Goal: Information Seeking & Learning: Check status

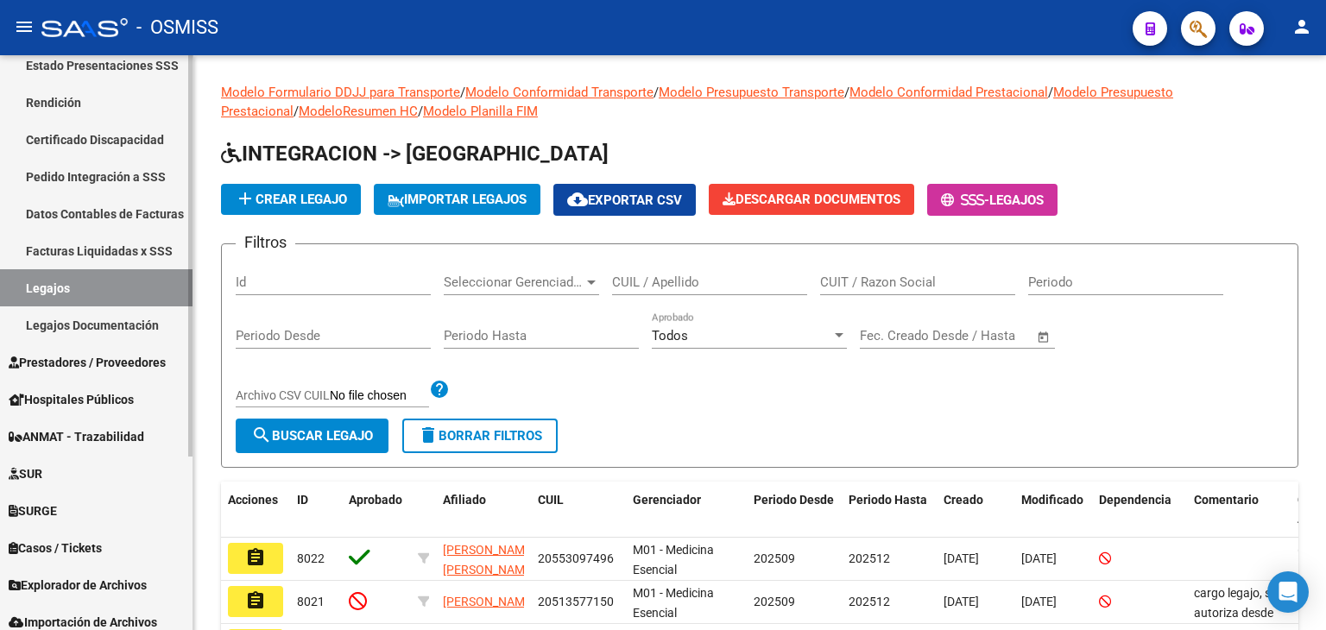
scroll to position [249, 0]
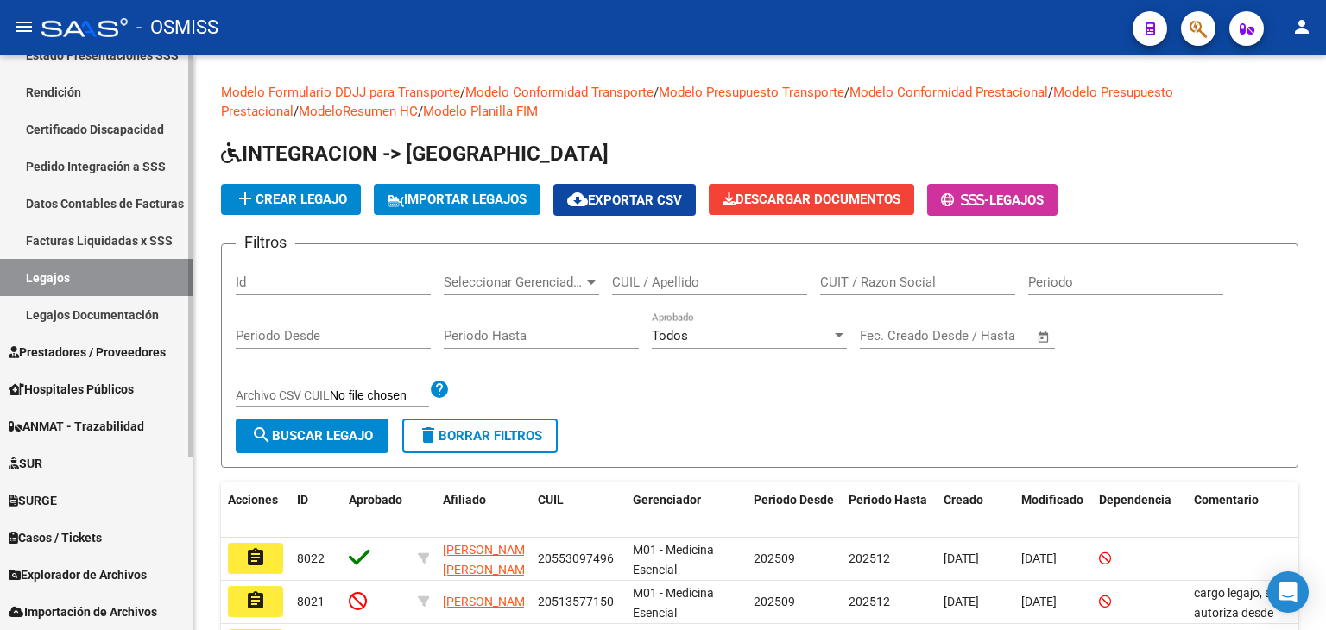
drag, startPoint x: 106, startPoint y: 576, endPoint x: 117, endPoint y: 564, distance: 16.5
click at [106, 576] on span "Explorador de Archivos" at bounding box center [78, 574] width 138 height 19
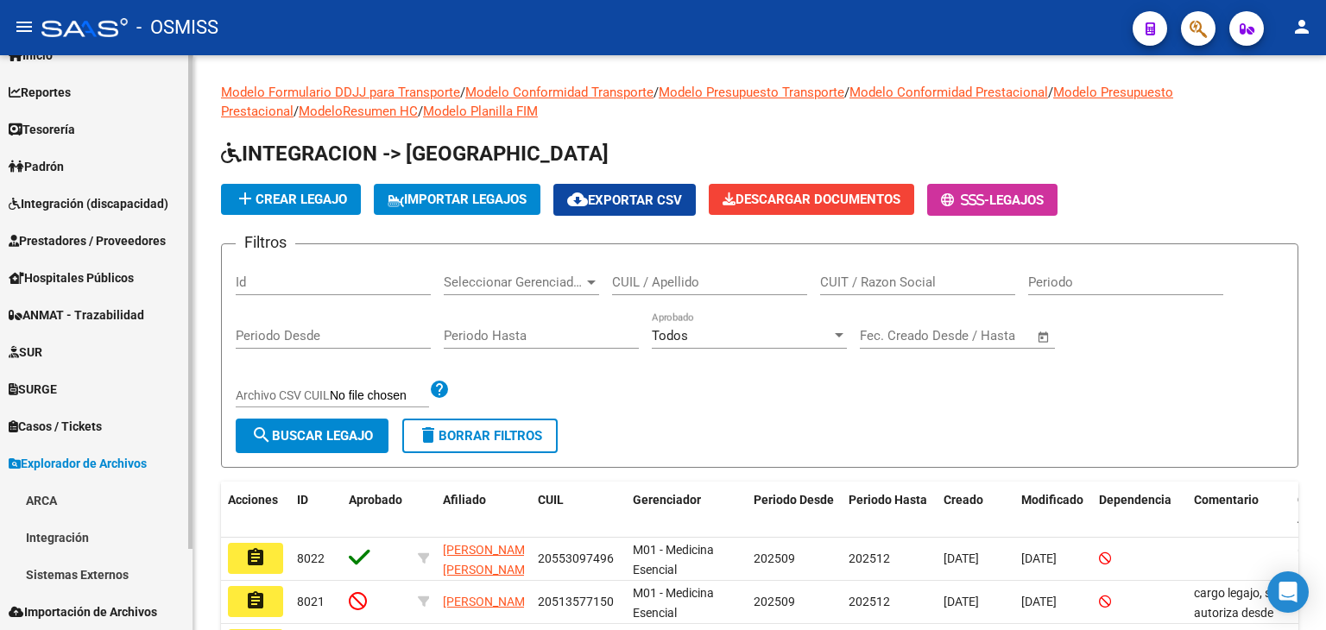
scroll to position [63, 0]
click at [117, 543] on link "Integración" at bounding box center [96, 537] width 193 height 37
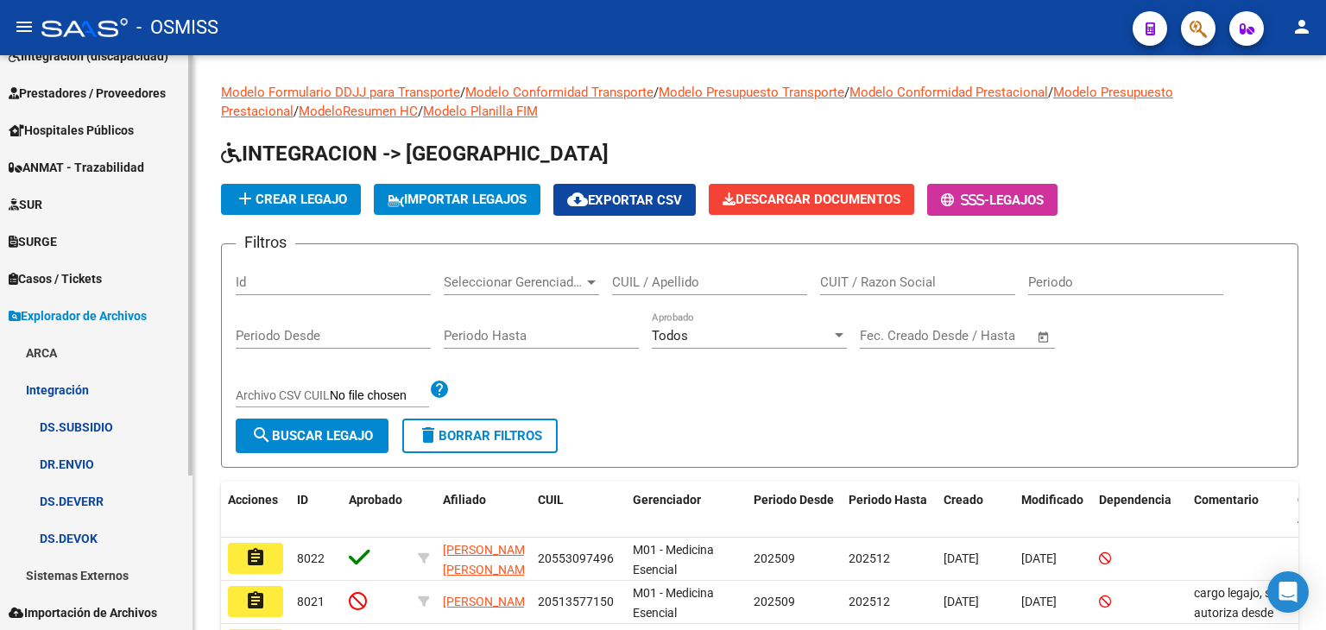
scroll to position [212, 0]
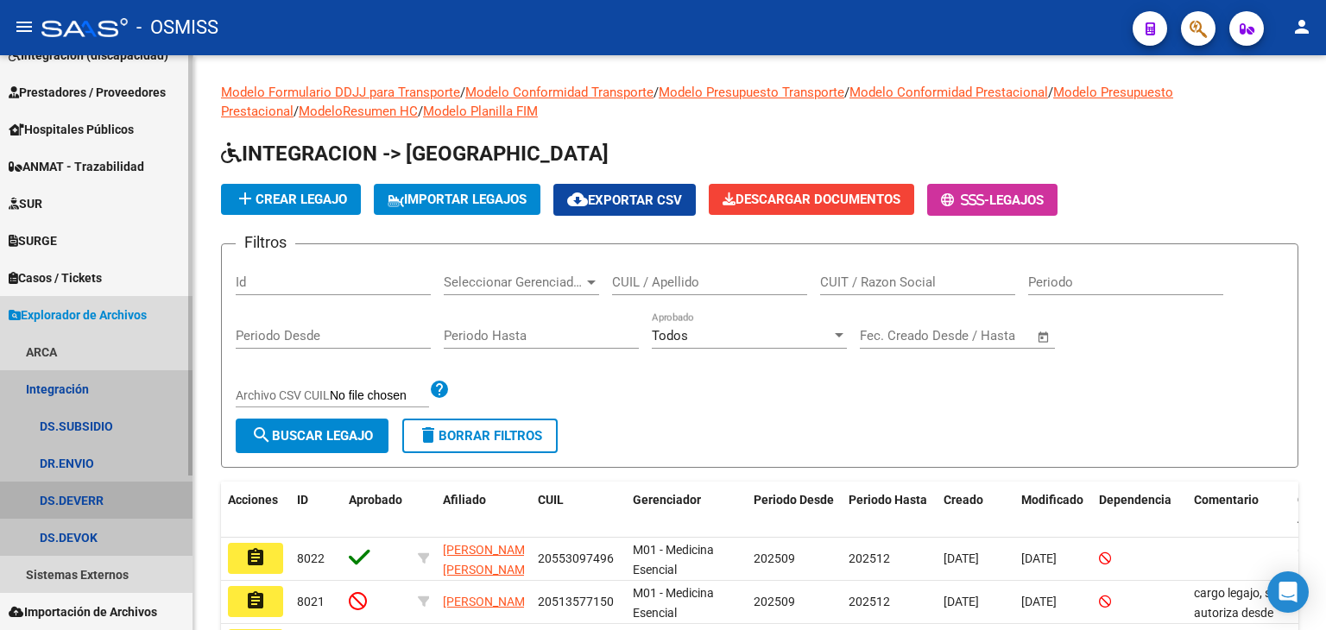
click at [113, 499] on link "DS.DEVERR" at bounding box center [96, 500] width 193 height 37
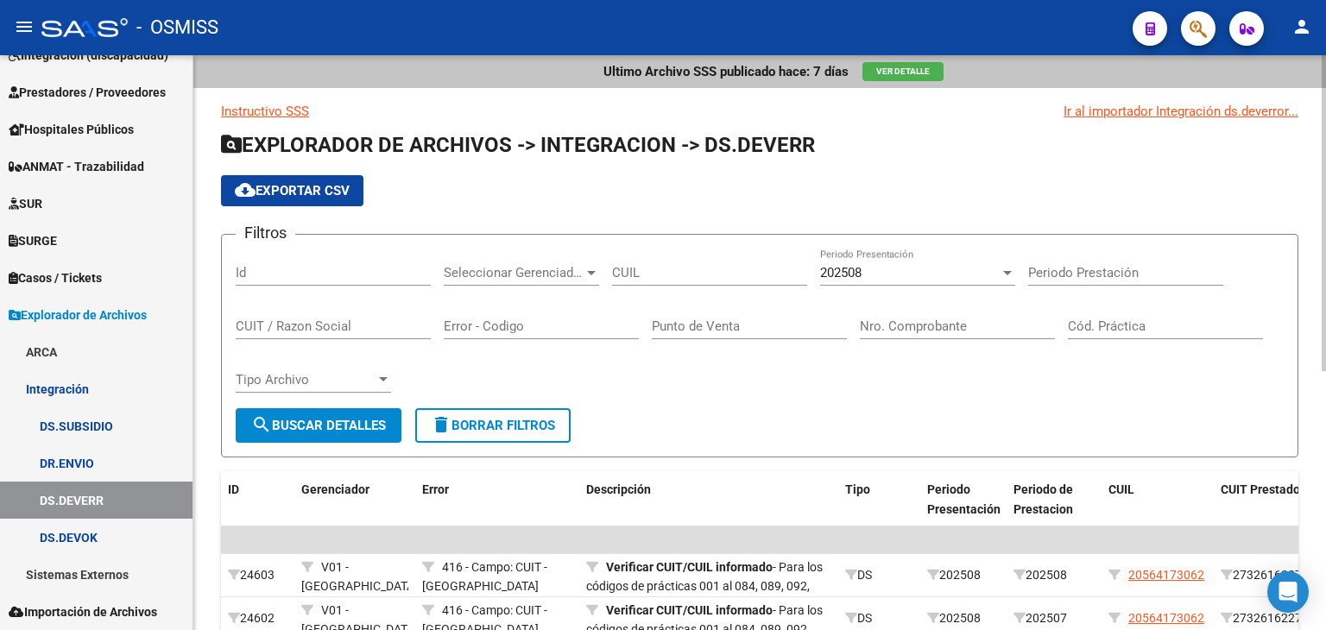
click at [862, 265] on span "202508" at bounding box center [840, 273] width 41 height 16
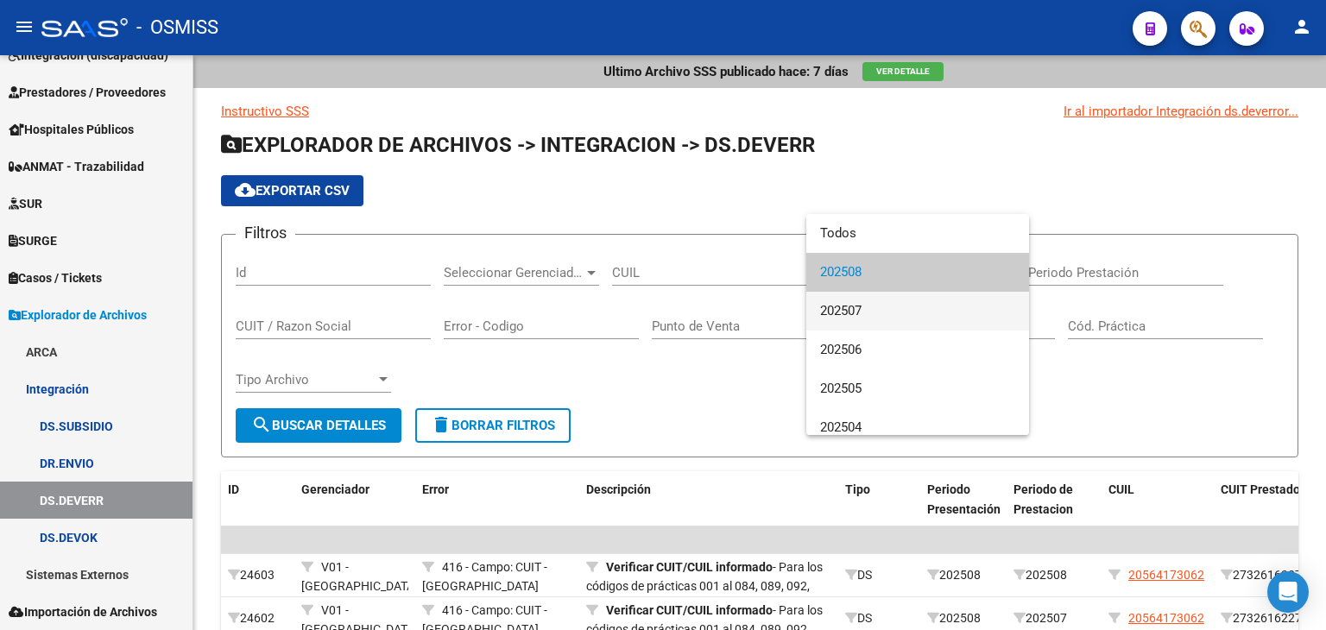
click at [843, 317] on span "202507" at bounding box center [917, 311] width 195 height 39
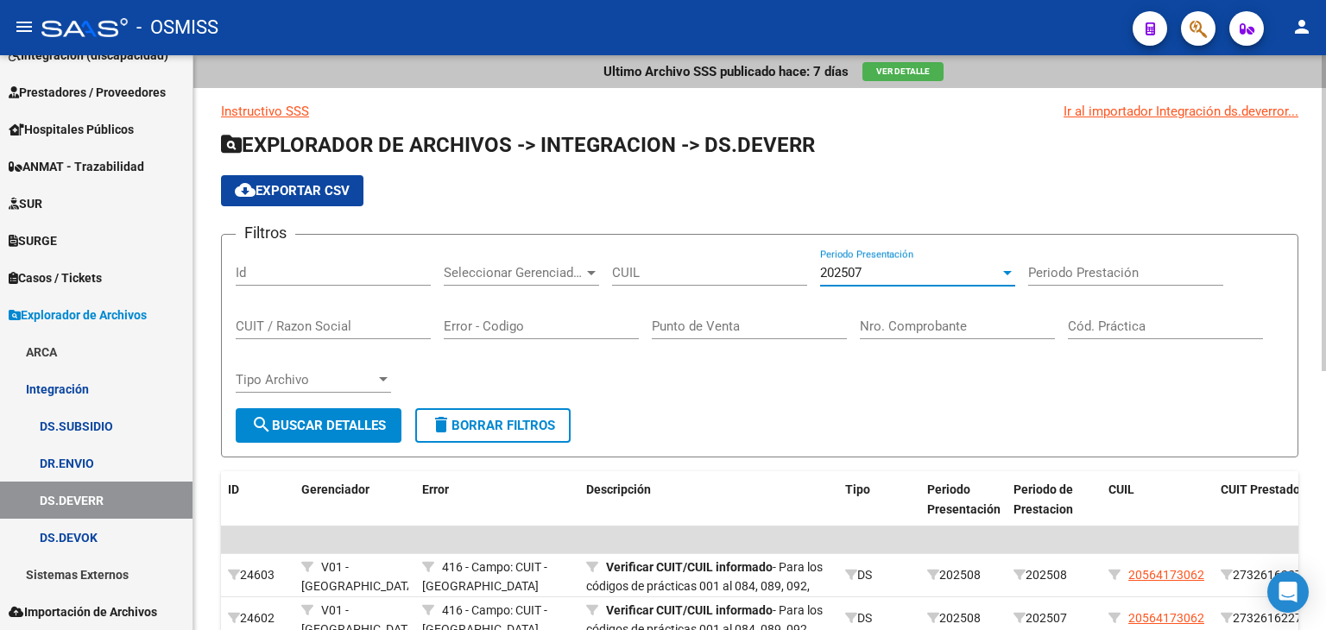
click at [335, 422] on span "search Buscar Detalles" at bounding box center [318, 426] width 135 height 16
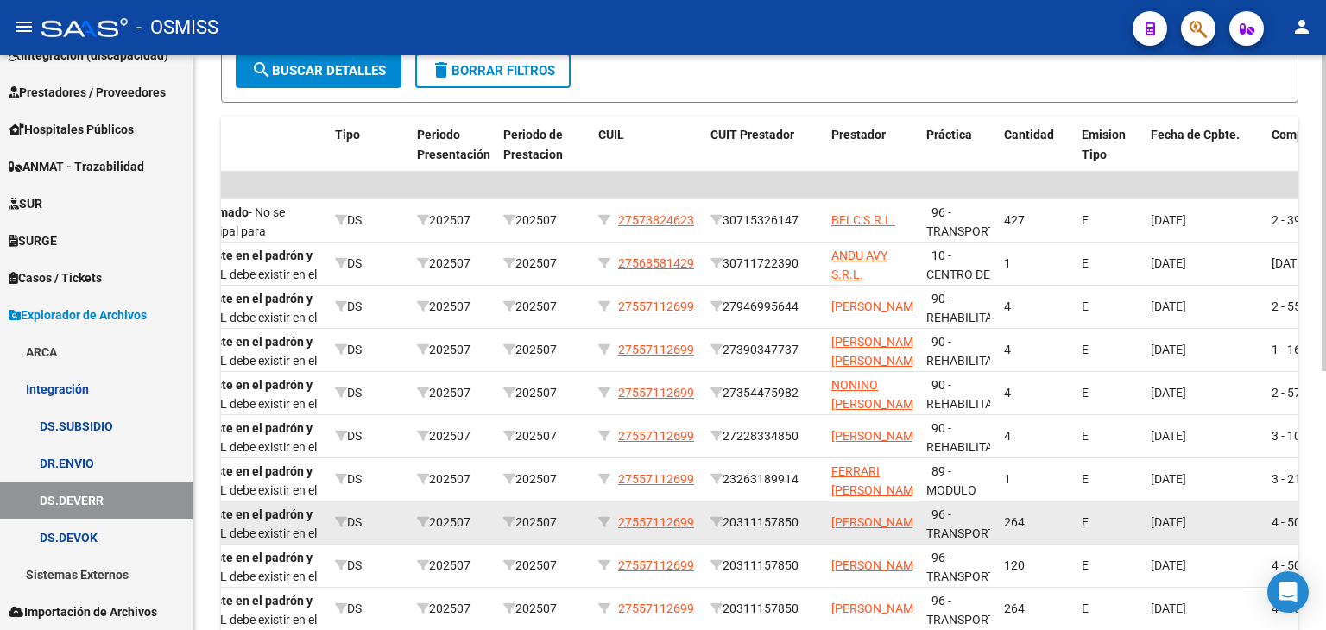
scroll to position [298, 0]
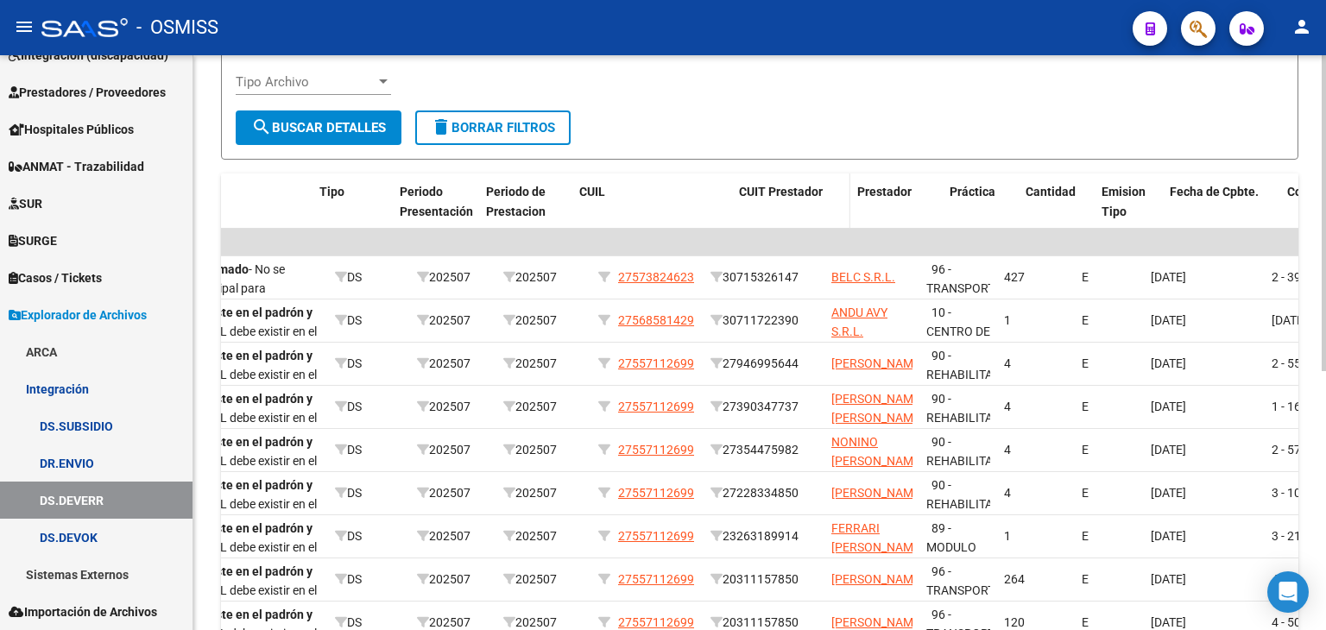
drag, startPoint x: 699, startPoint y: 212, endPoint x: 763, endPoint y: 208, distance: 64.0
click at [763, 208] on div "ID Gerenciador Error Descripción Tipo Periodo Presentación Periodo de Prestacio…" at bounding box center [833, 202] width 2245 height 57
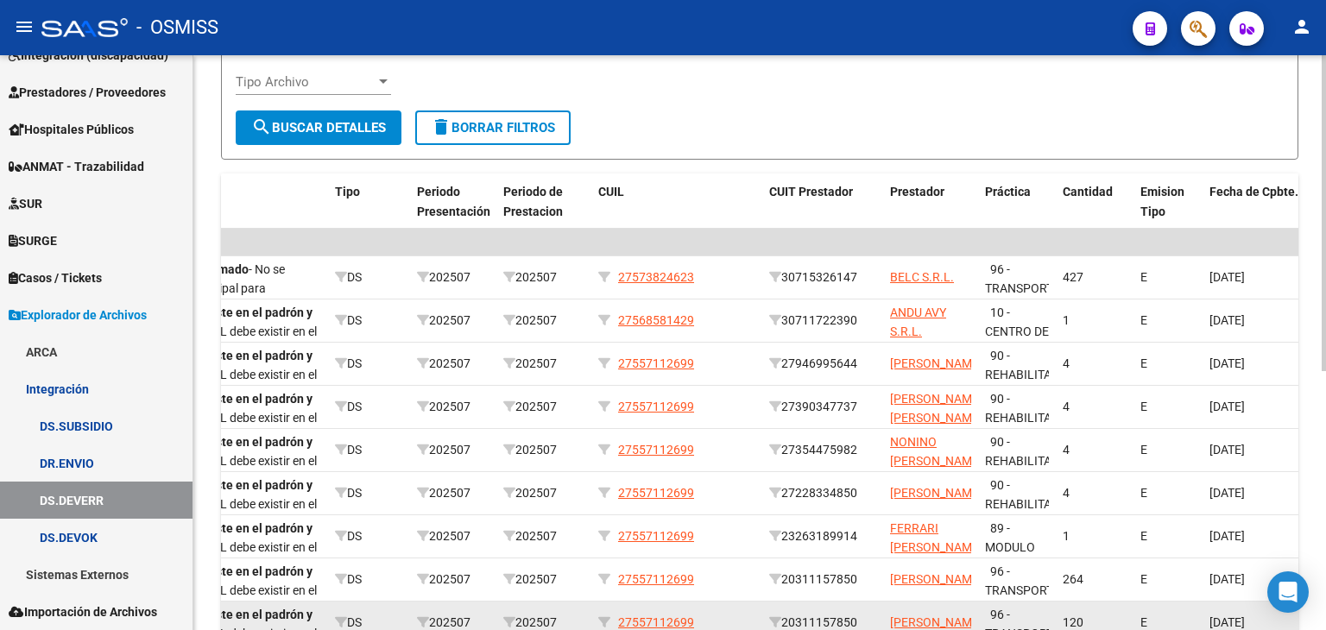
scroll to position [384, 0]
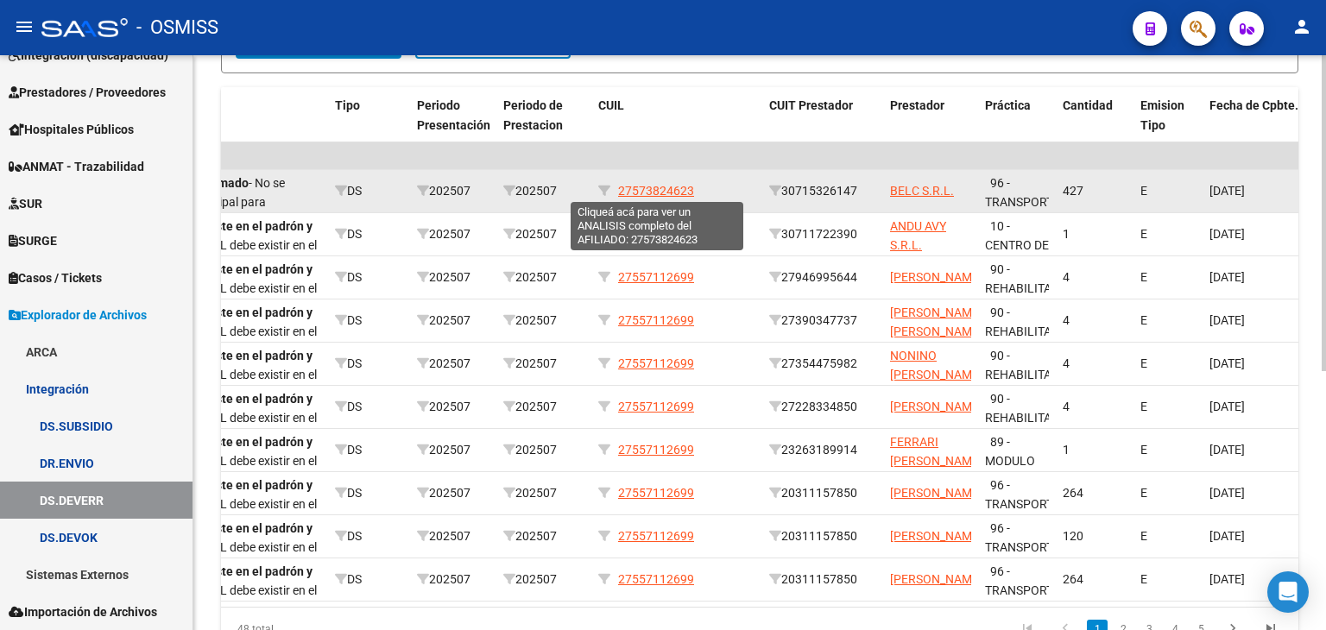
click at [675, 186] on span "27573824623" at bounding box center [656, 191] width 76 height 14
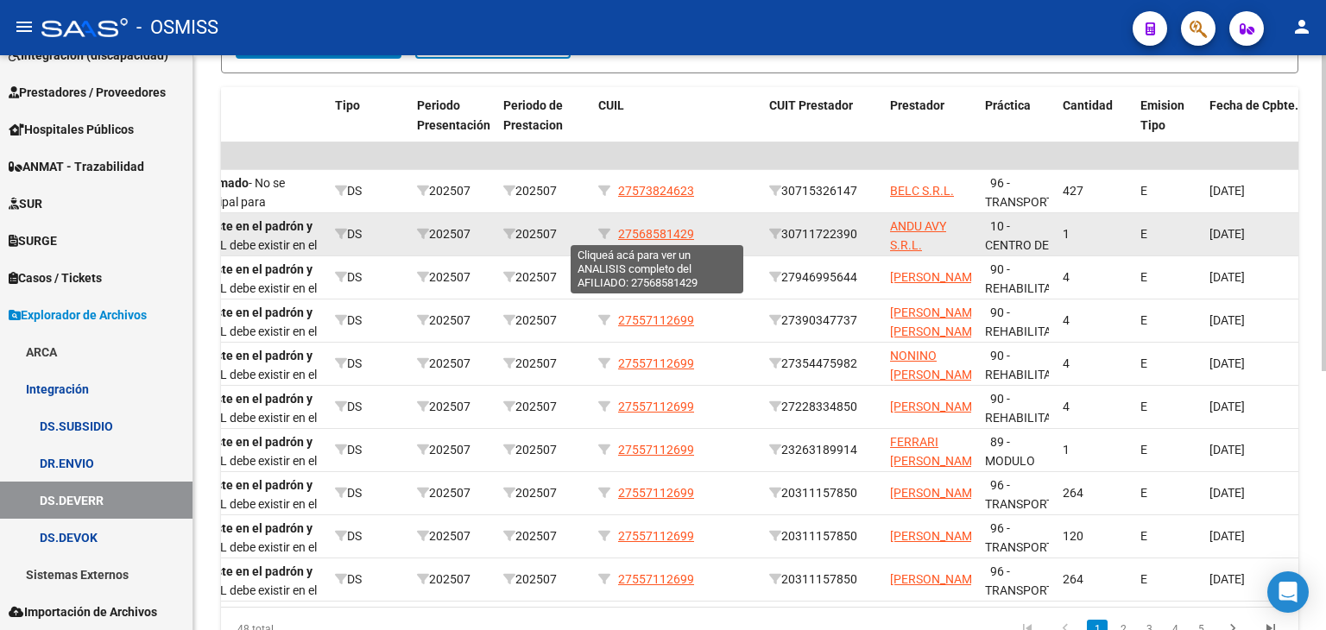
click at [669, 230] on span "27568581429" at bounding box center [656, 234] width 76 height 14
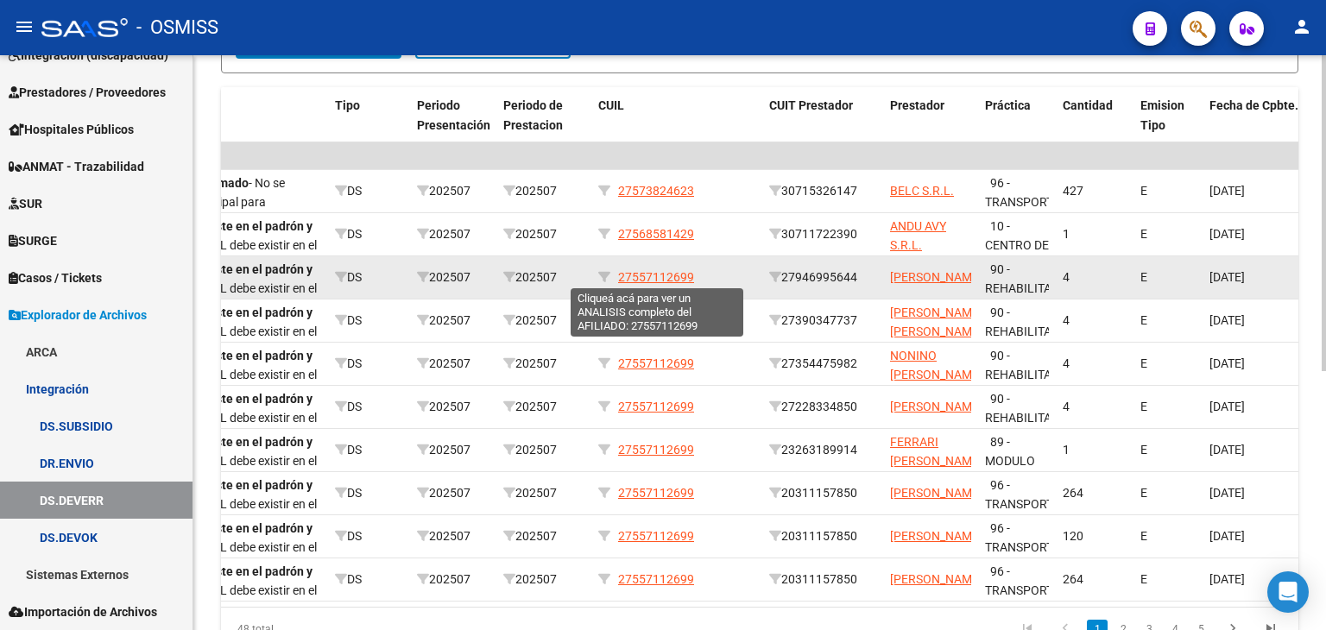
click at [675, 281] on span "27557112699" at bounding box center [656, 277] width 76 height 14
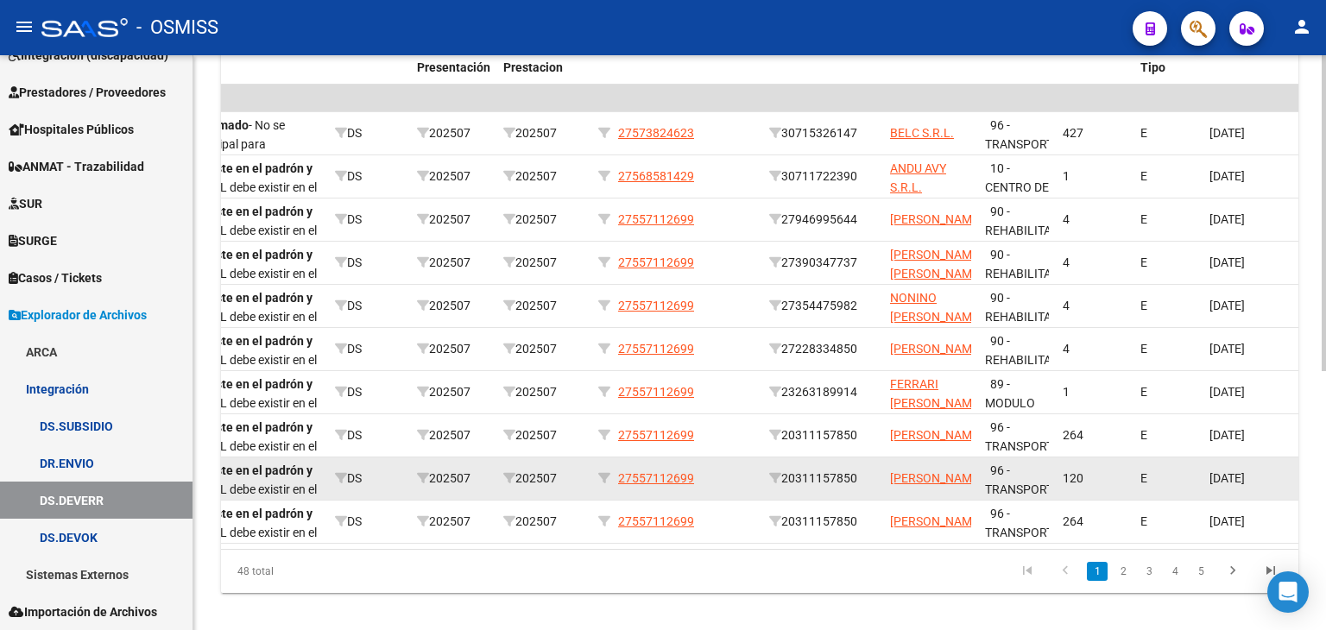
scroll to position [470, 0]
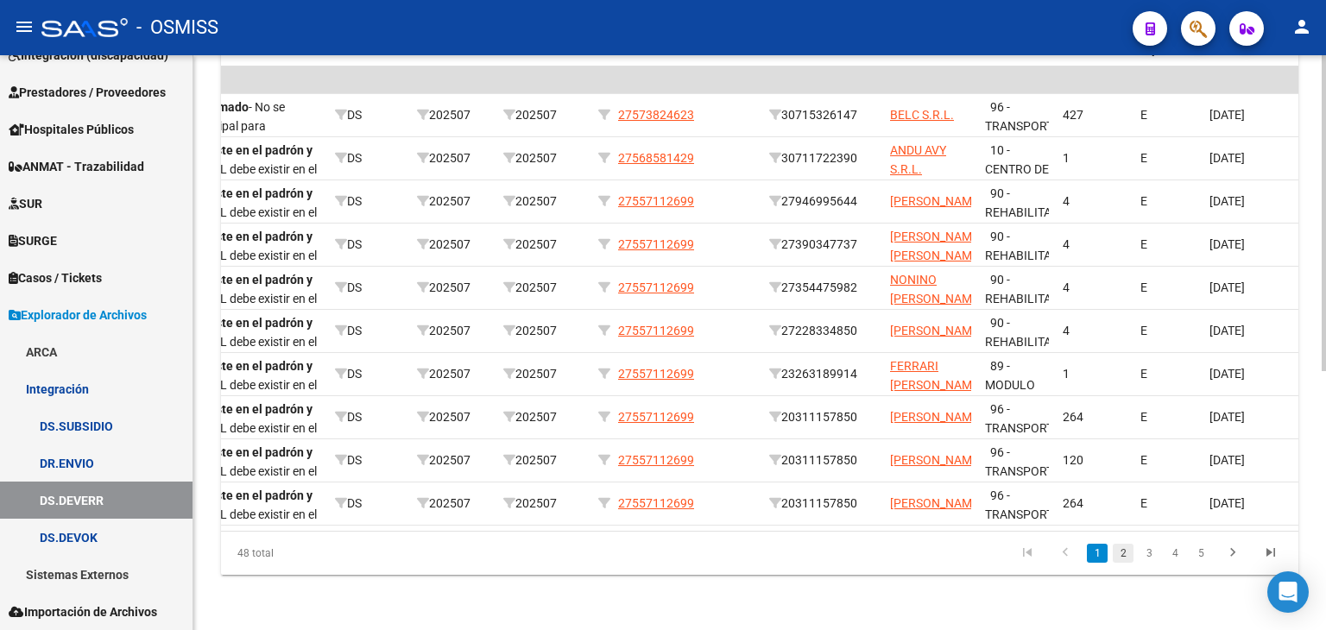
click at [1122, 549] on link "2" at bounding box center [1123, 553] width 21 height 19
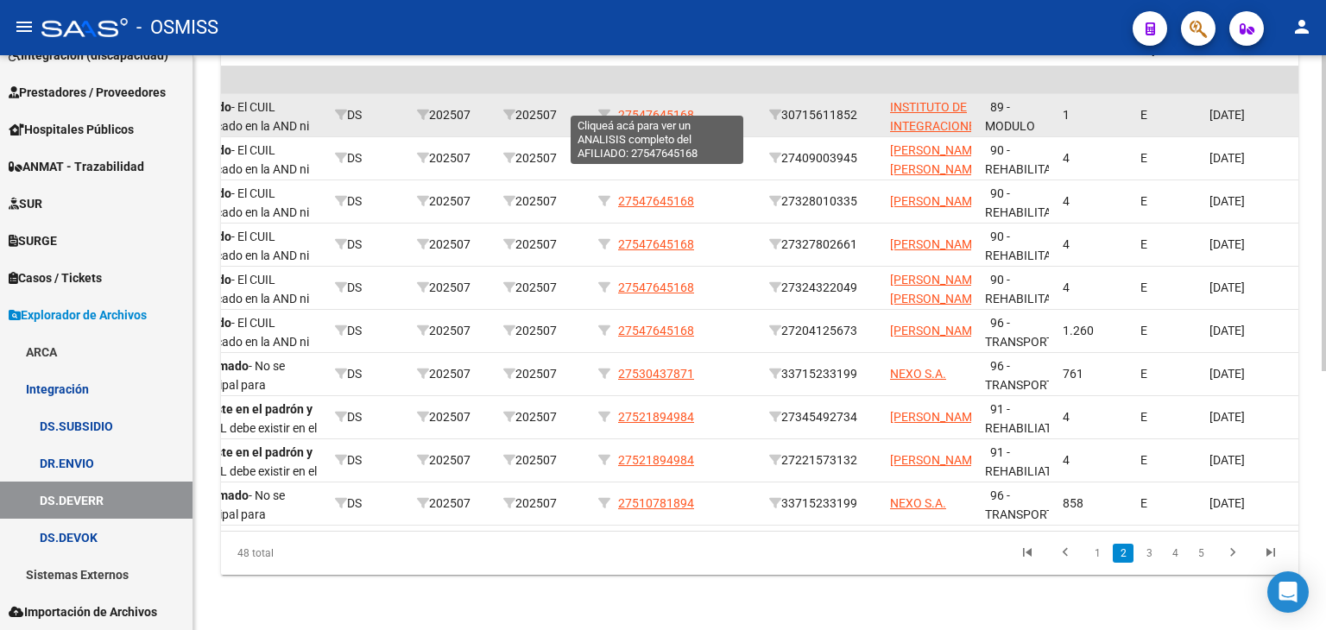
click at [665, 108] on span "27547645168" at bounding box center [656, 115] width 76 height 14
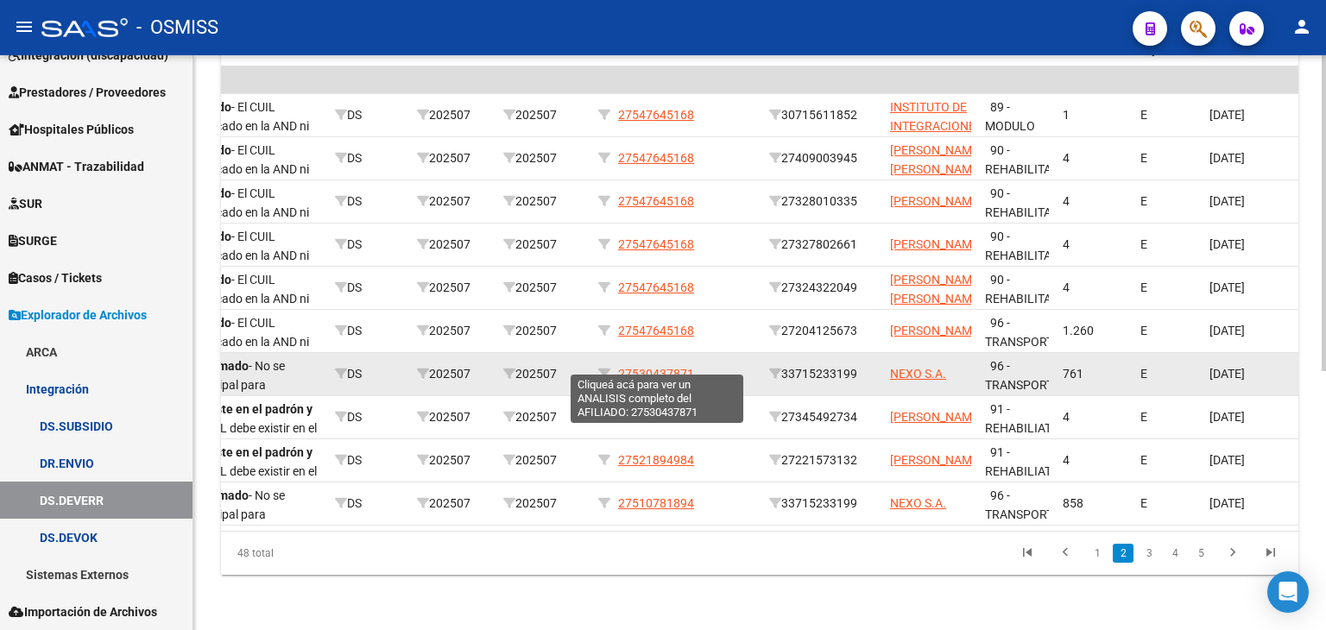
click at [678, 367] on span "27530437871" at bounding box center [656, 374] width 76 height 14
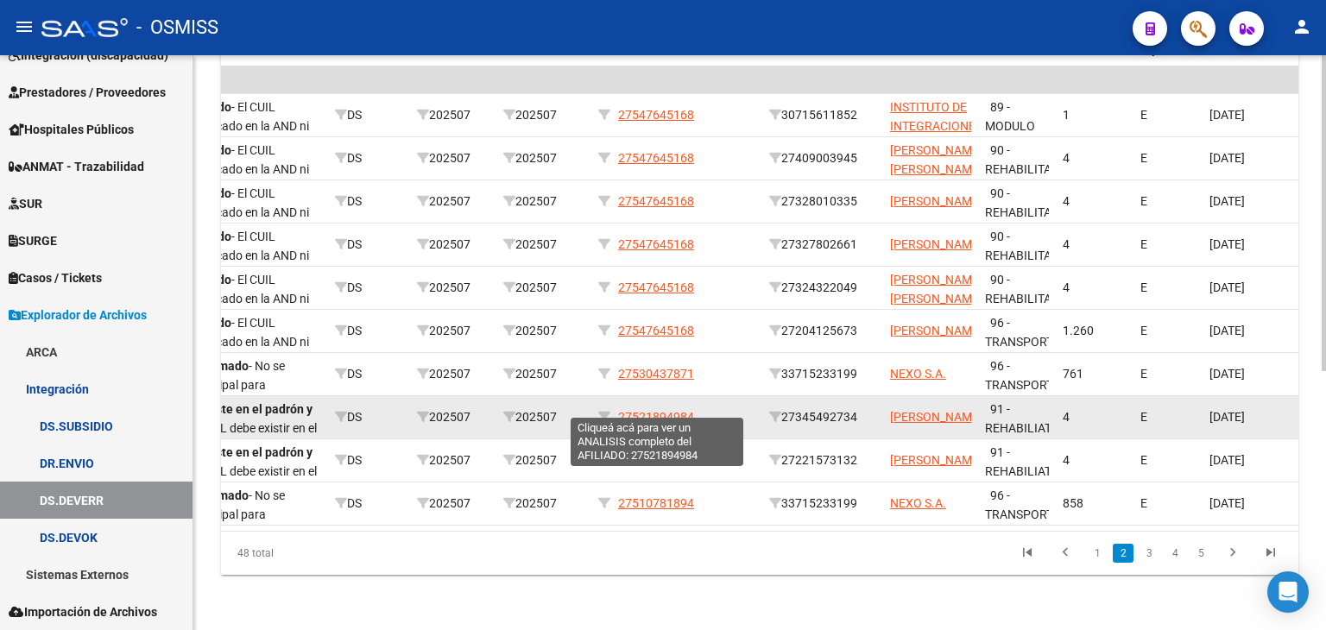
click at [670, 410] on span "27521894984" at bounding box center [656, 417] width 76 height 14
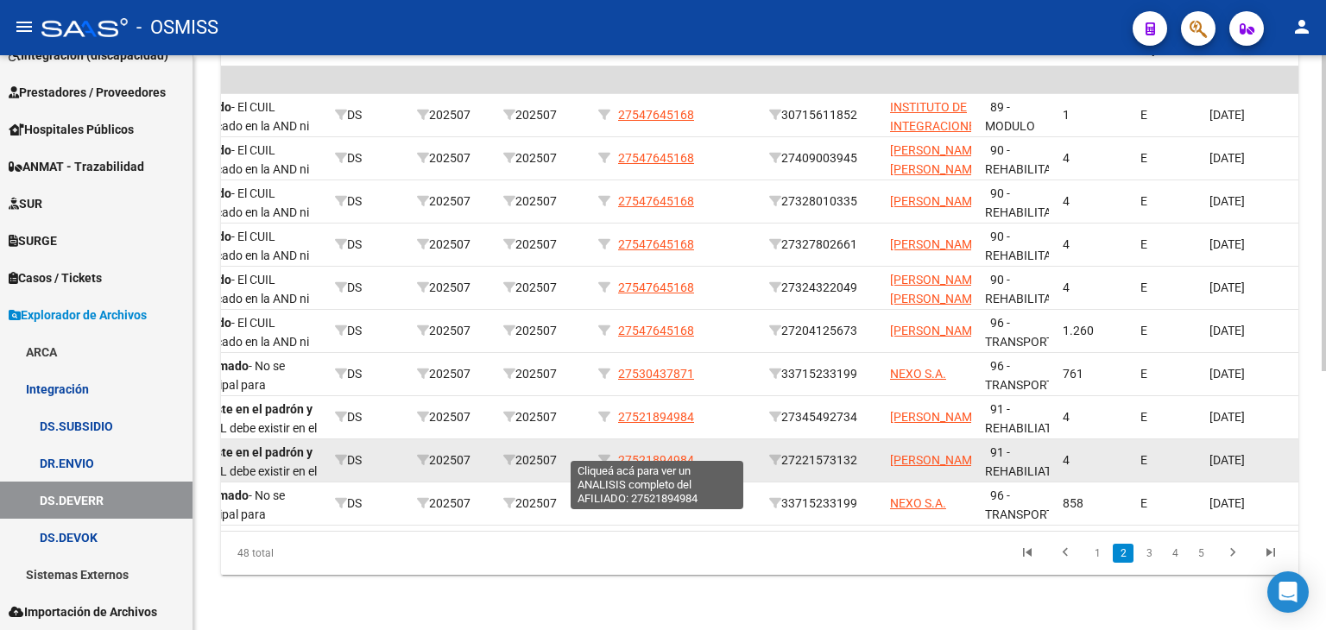
click at [680, 453] on span "27521894984" at bounding box center [656, 460] width 76 height 14
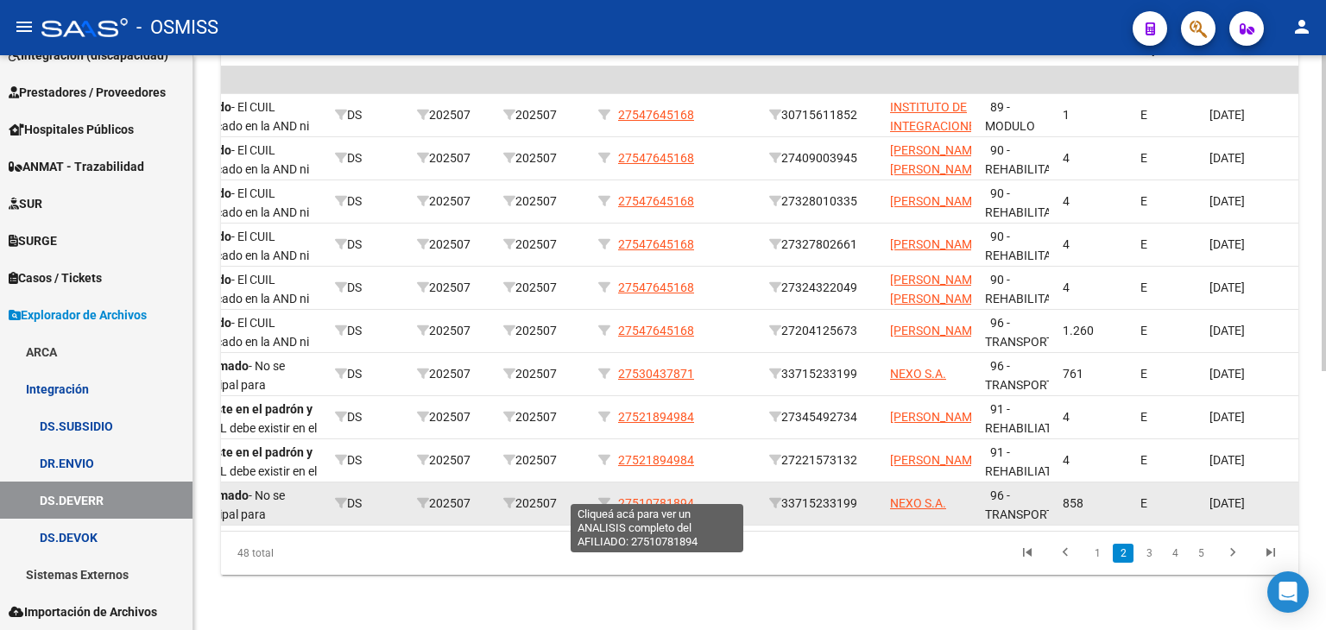
click at [690, 496] on span "27510781894" at bounding box center [656, 503] width 76 height 14
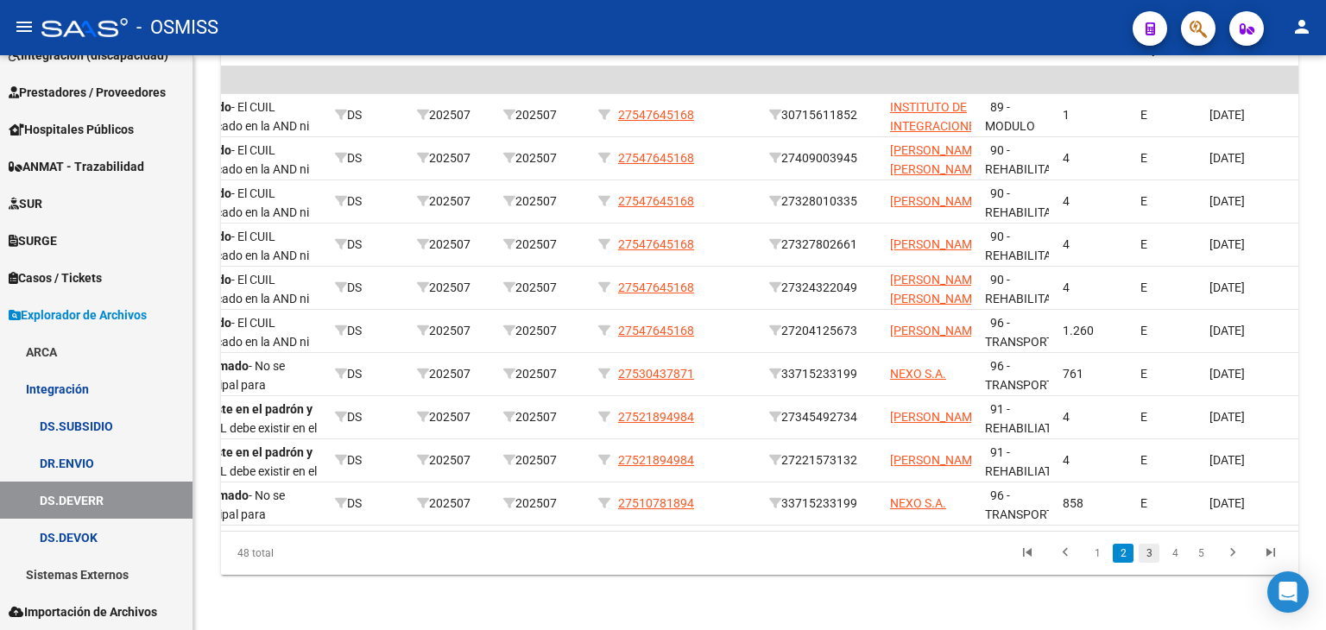
click at [1153, 553] on link "3" at bounding box center [1149, 553] width 21 height 19
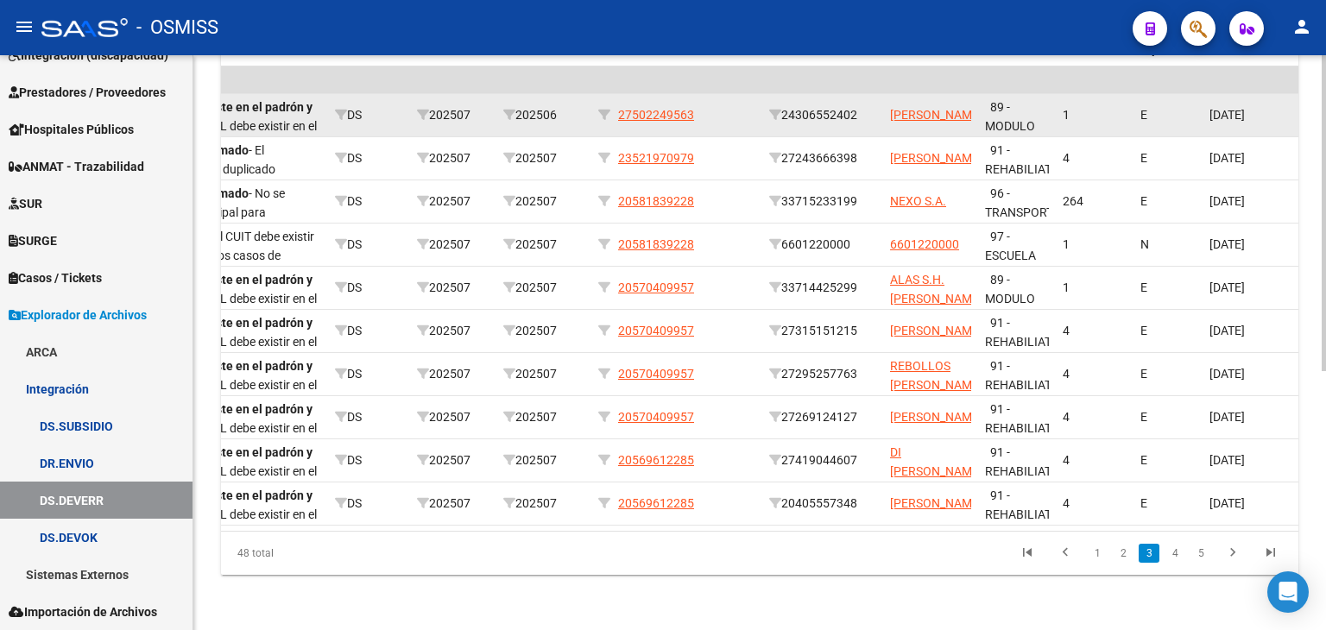
click at [664, 111] on app-link-go-to "27502249563" at bounding box center [656, 115] width 76 height 20
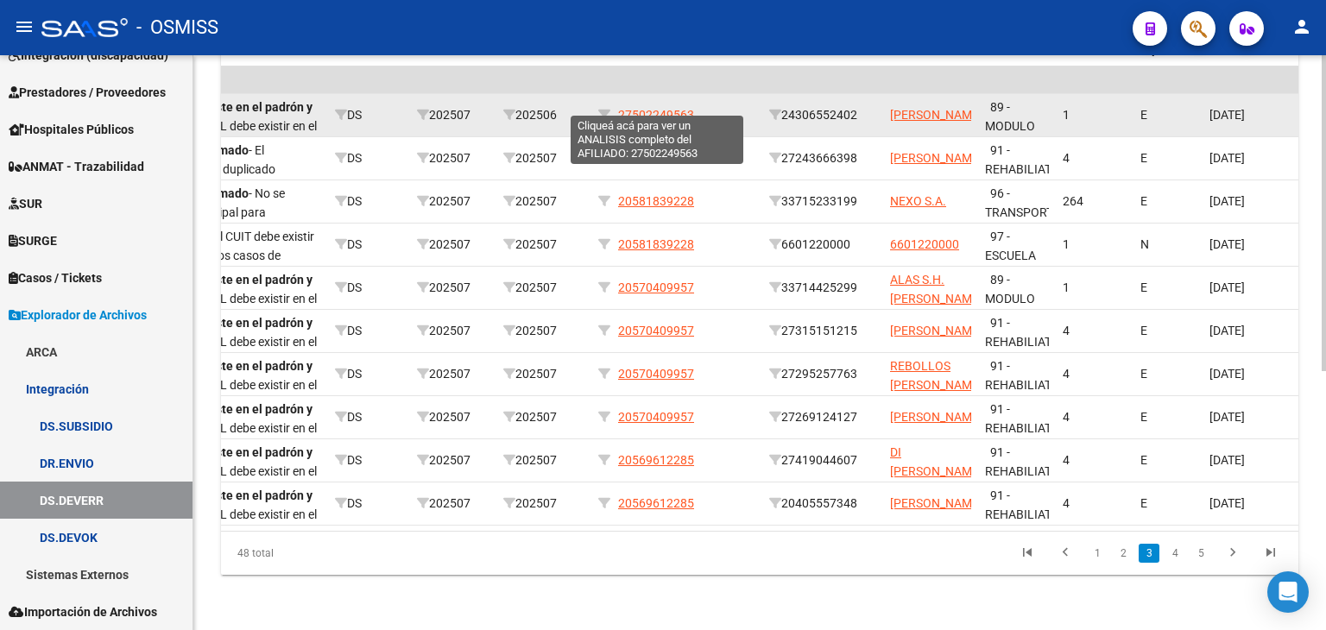
click at [664, 108] on span "27502249563" at bounding box center [656, 115] width 76 height 14
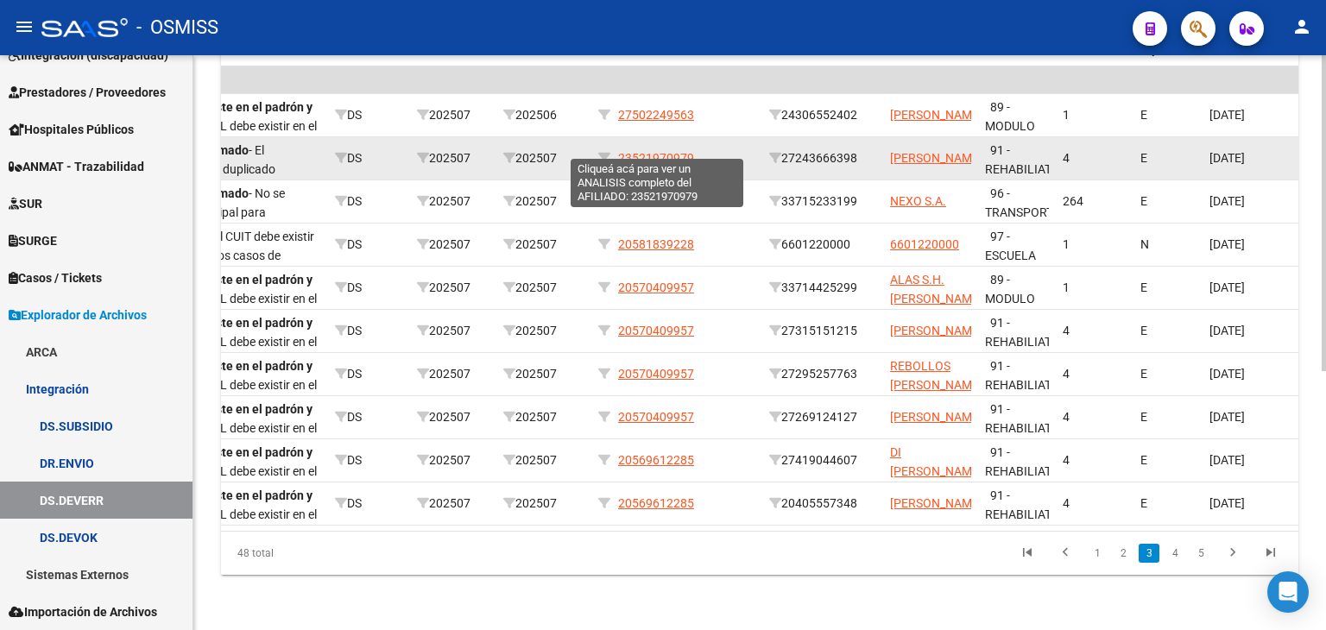
click at [670, 151] on span "23521970979" at bounding box center [656, 158] width 76 height 14
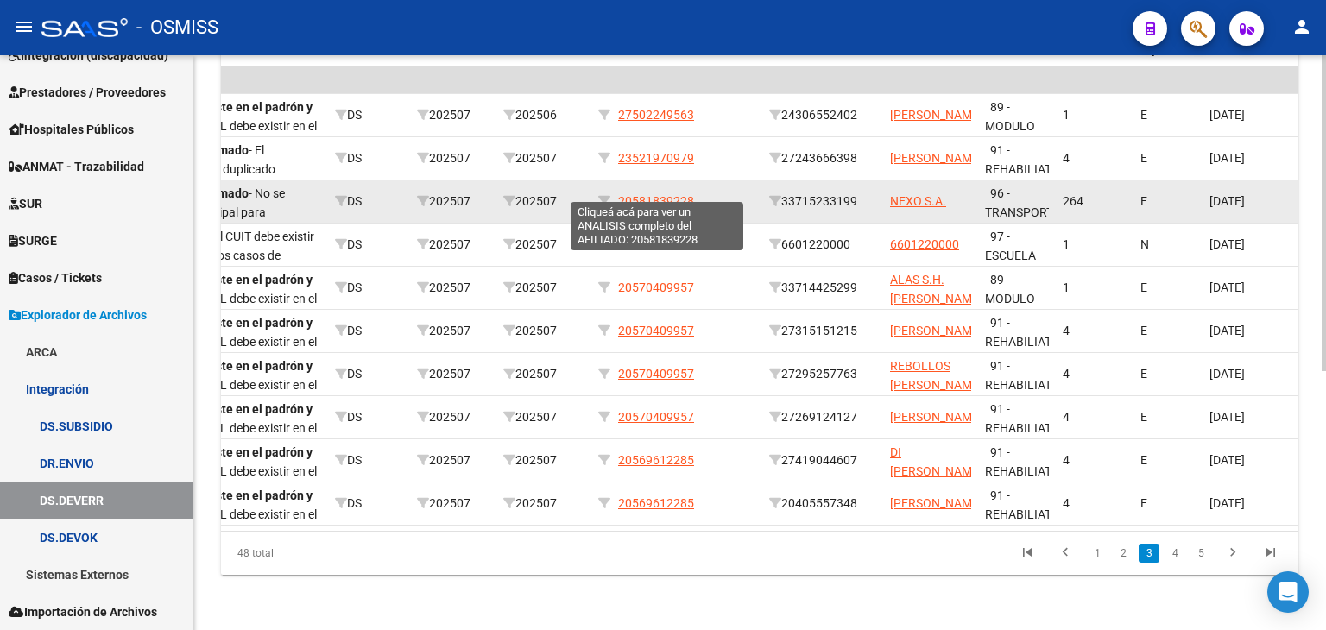
click at [669, 194] on span "20581839228" at bounding box center [656, 201] width 76 height 14
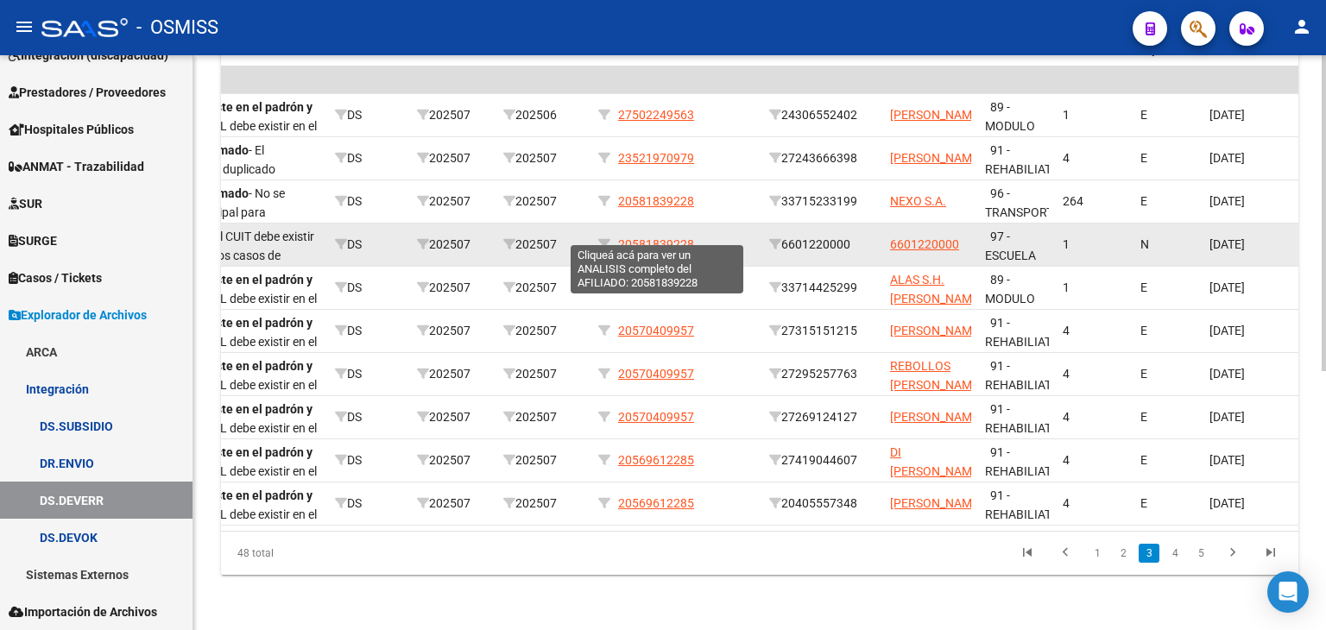
click at [677, 237] on span "20581839228" at bounding box center [656, 244] width 76 height 14
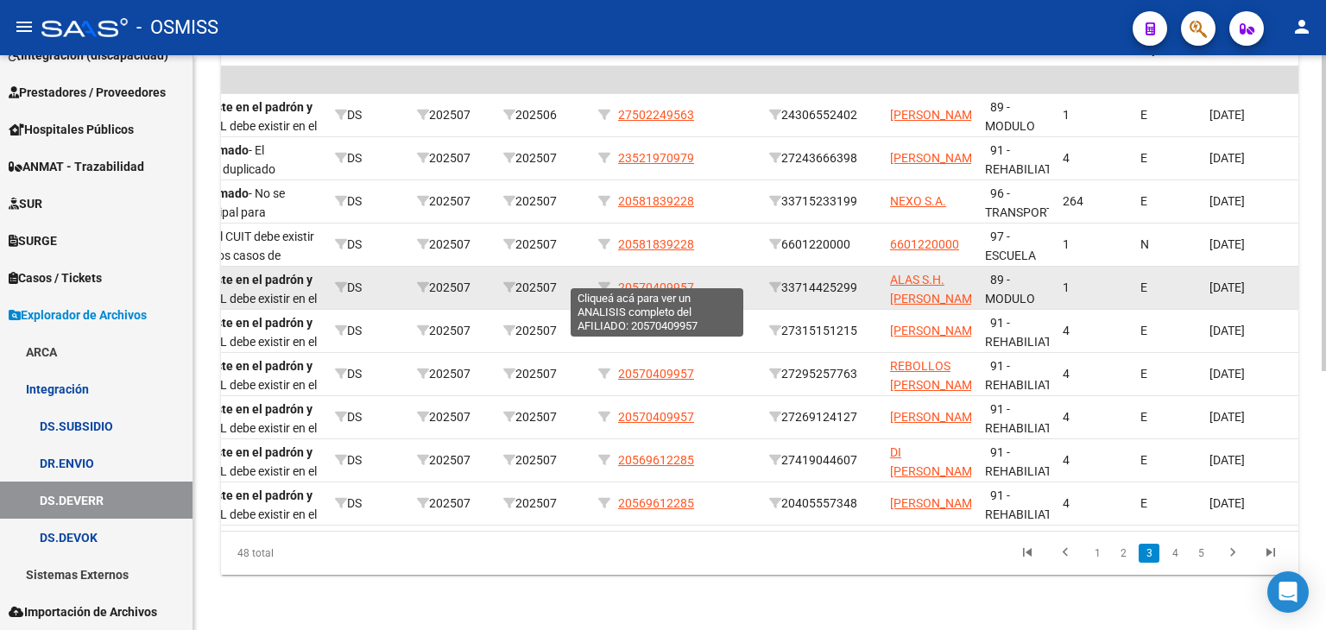
click at [674, 281] on span "20570409957" at bounding box center [656, 288] width 76 height 14
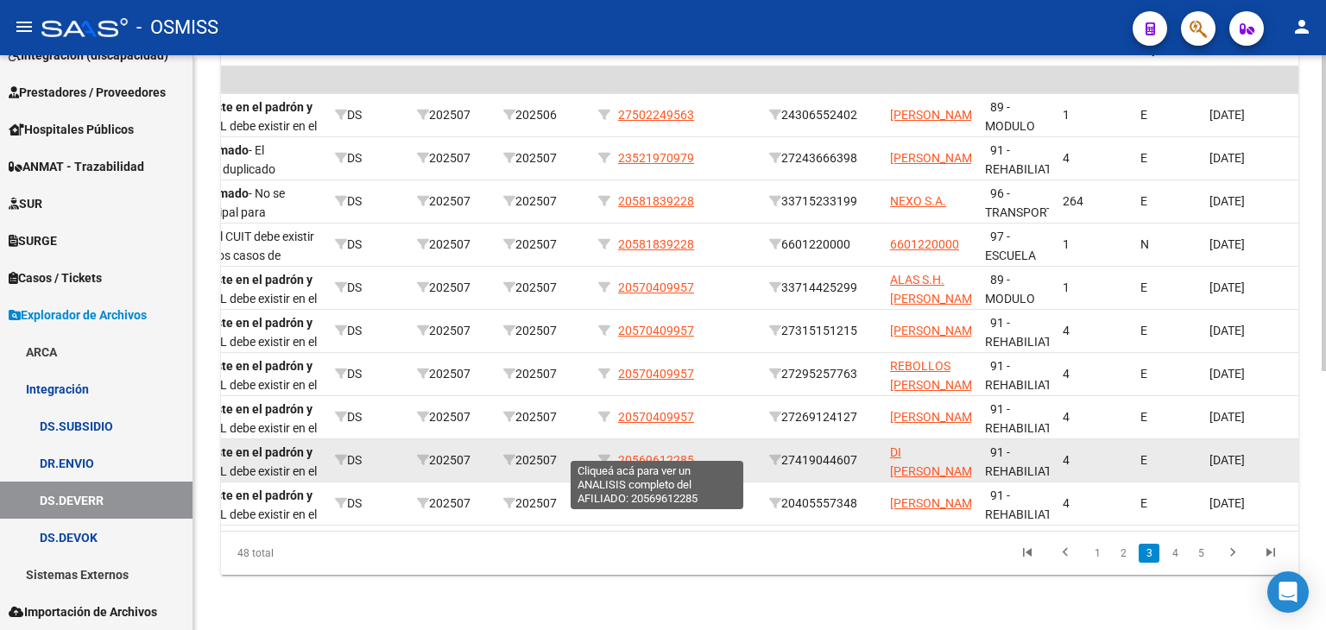
click at [688, 453] on span "20569612285" at bounding box center [656, 460] width 76 height 14
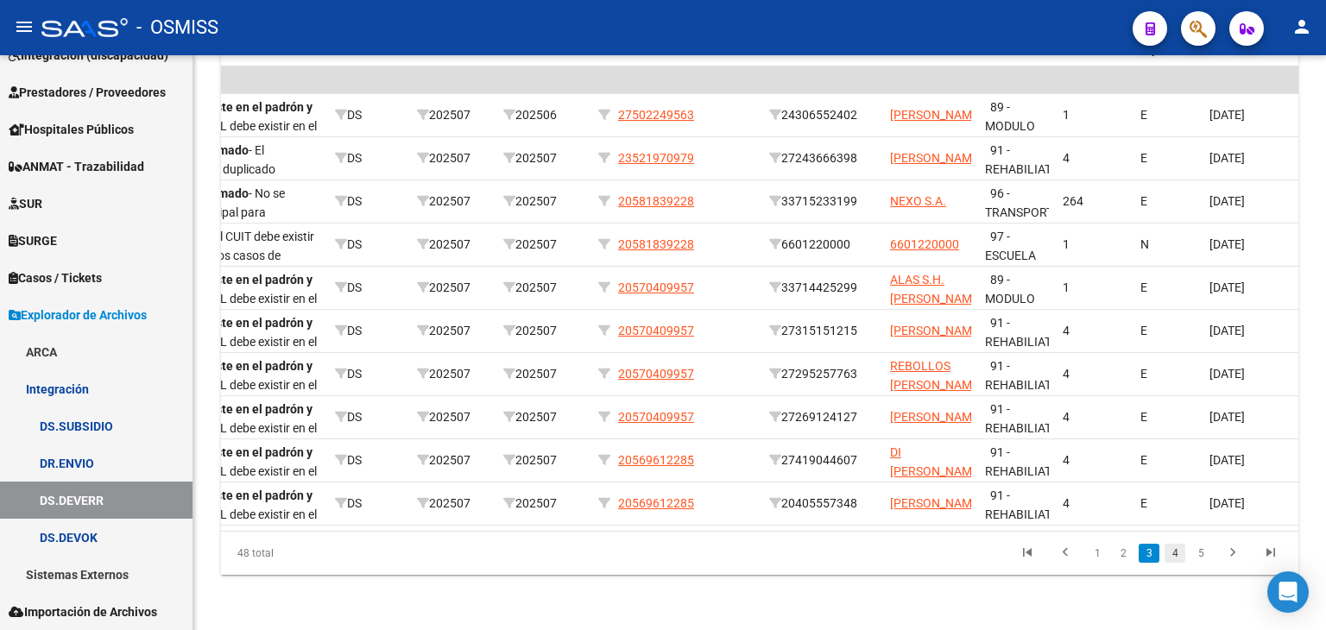
click at [1179, 550] on link "4" at bounding box center [1175, 553] width 21 height 19
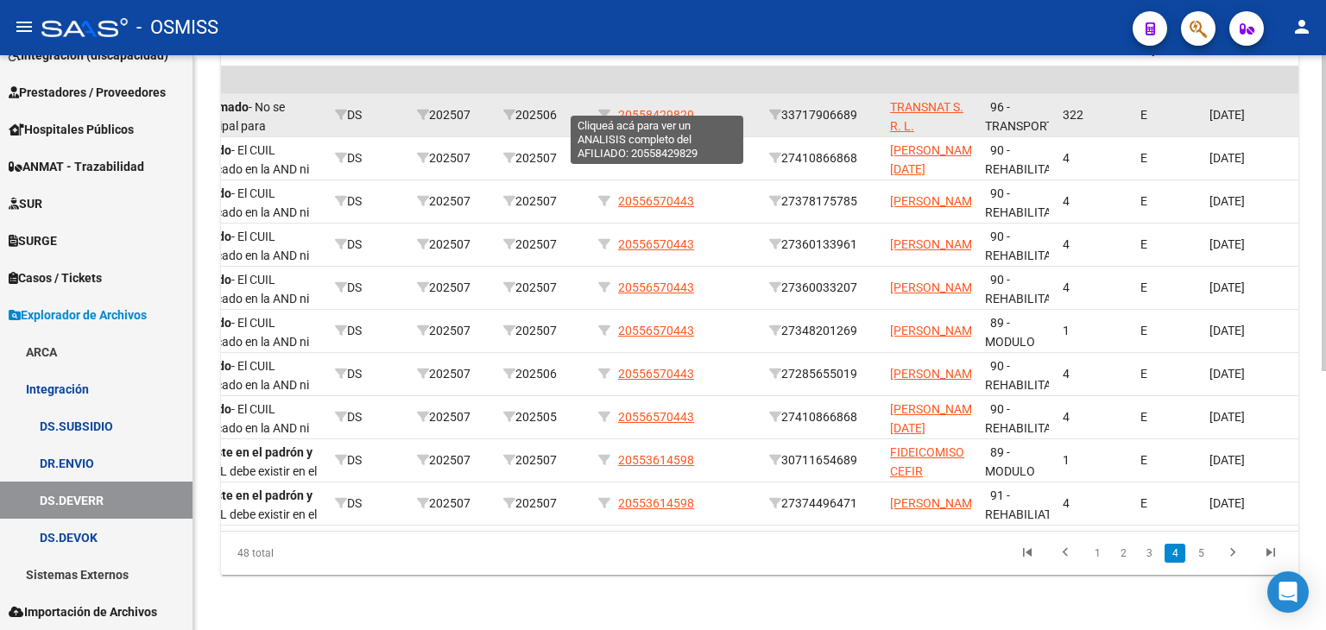
click at [687, 108] on span "20558429829" at bounding box center [656, 115] width 76 height 14
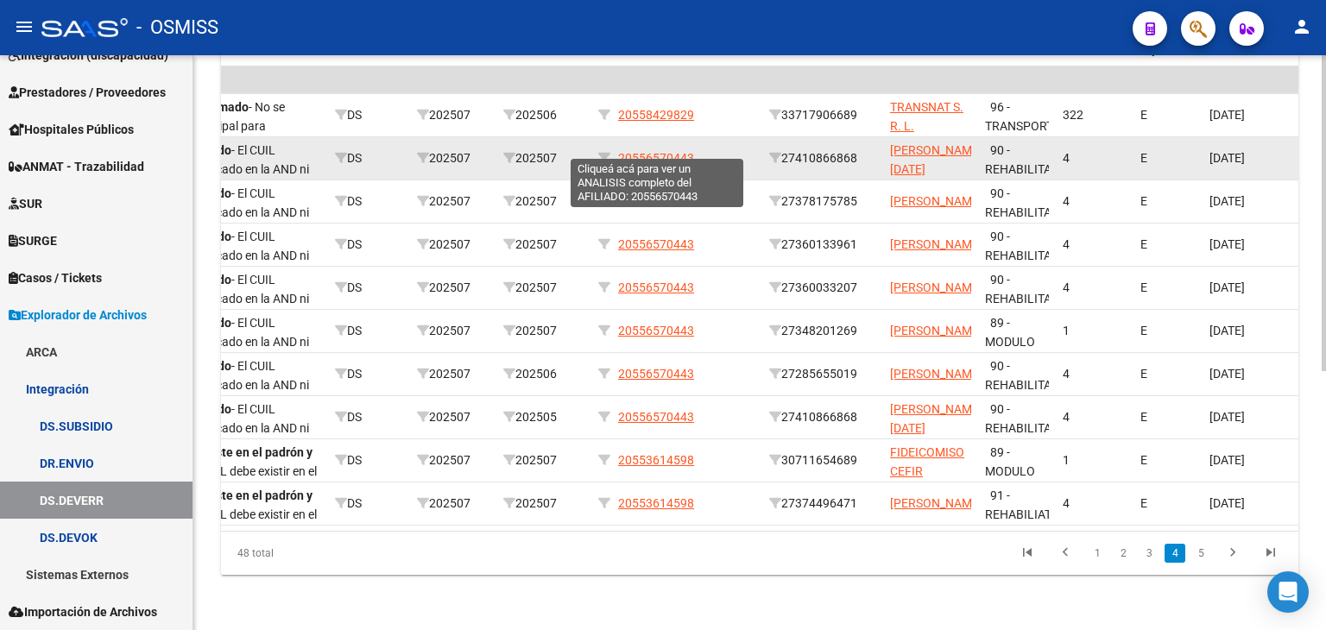
click at [656, 151] on span "20556570443" at bounding box center [656, 158] width 76 height 14
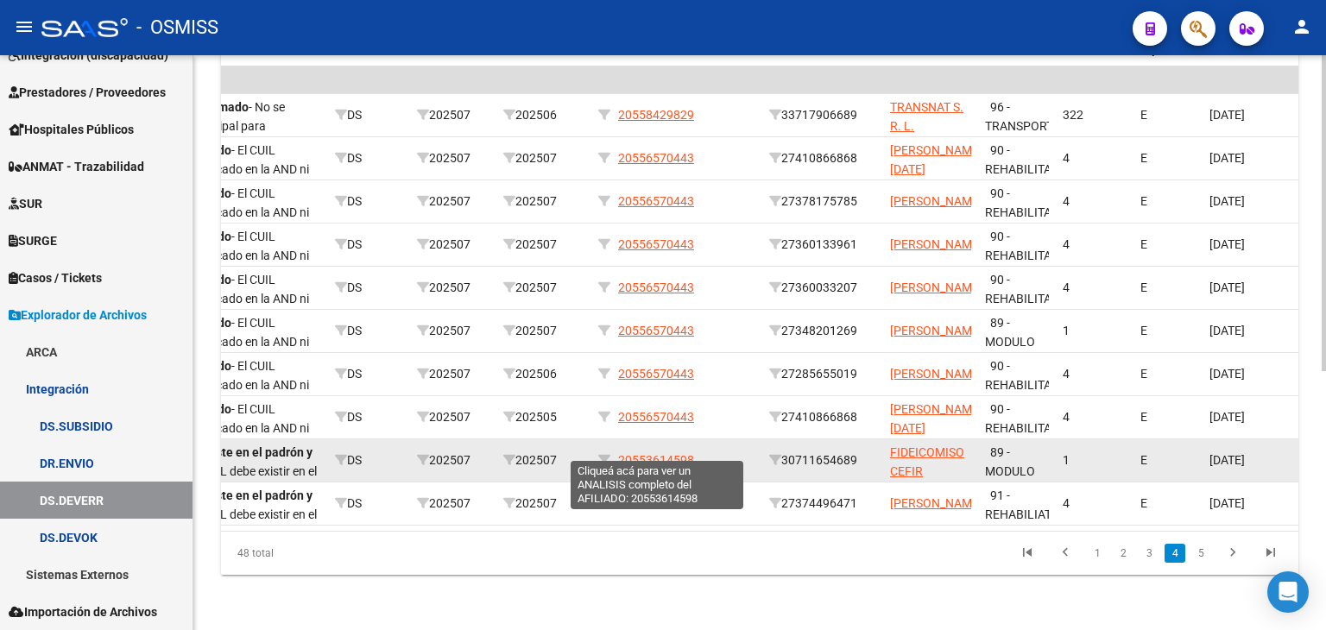
click at [658, 453] on span "20553614598" at bounding box center [656, 460] width 76 height 14
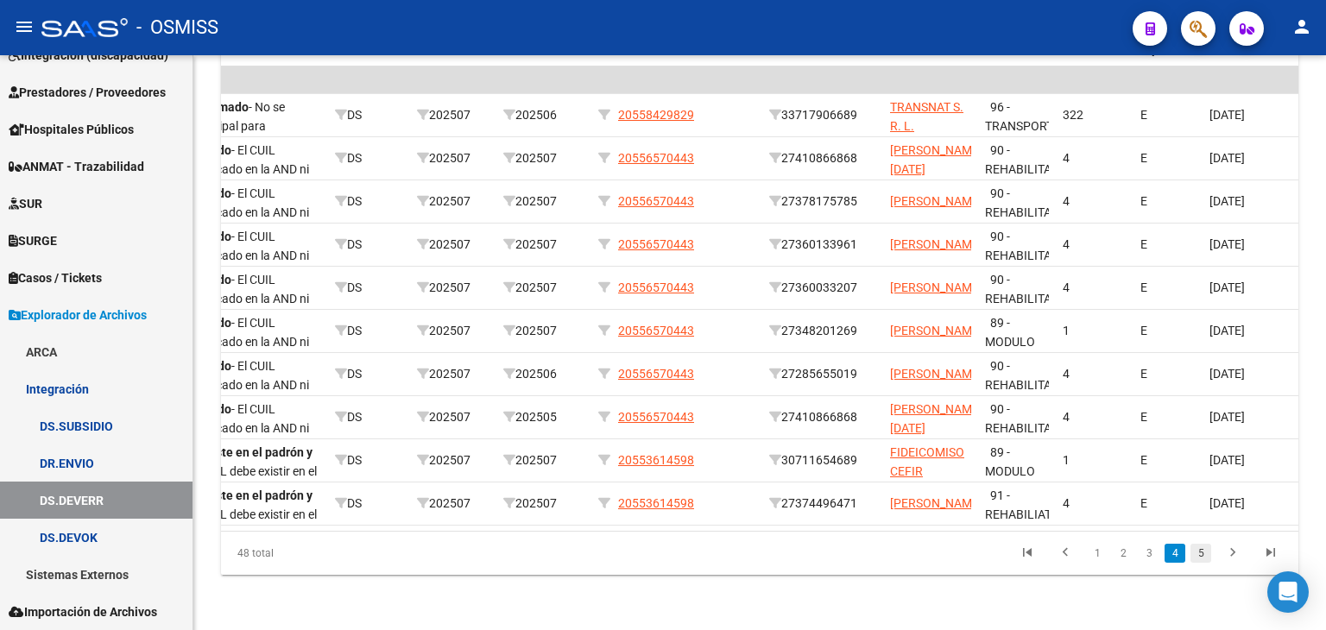
click at [1207, 557] on link "5" at bounding box center [1200, 553] width 21 height 19
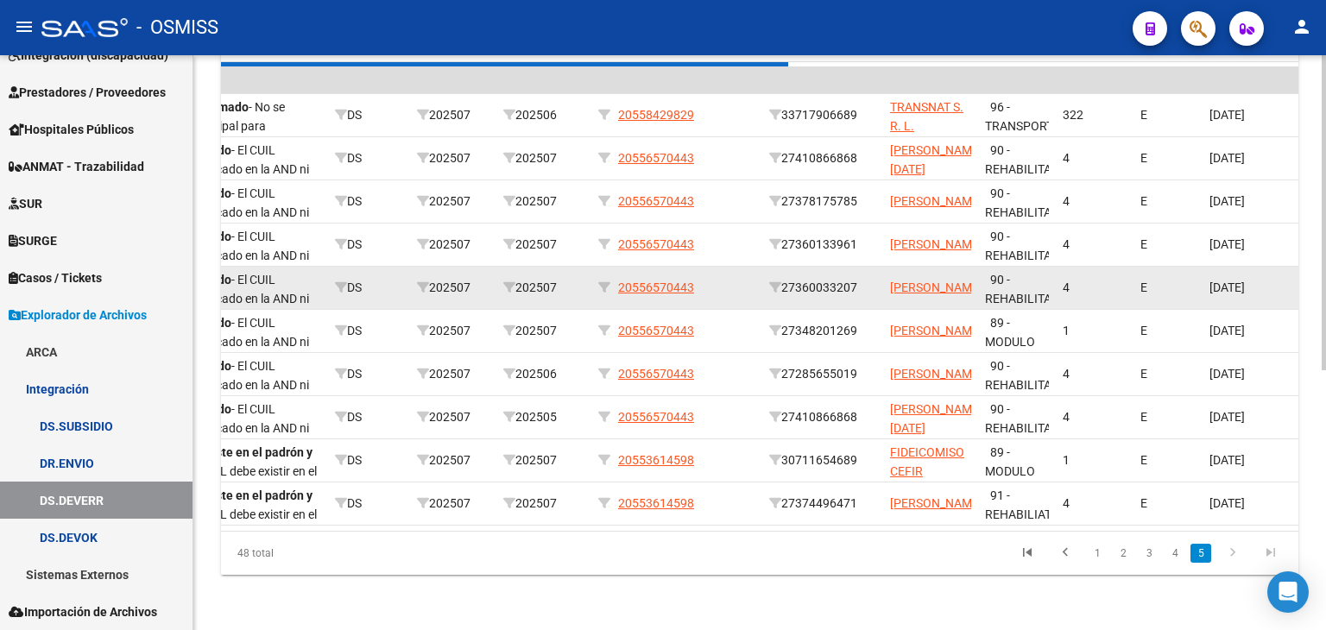
scroll to position [384, 0]
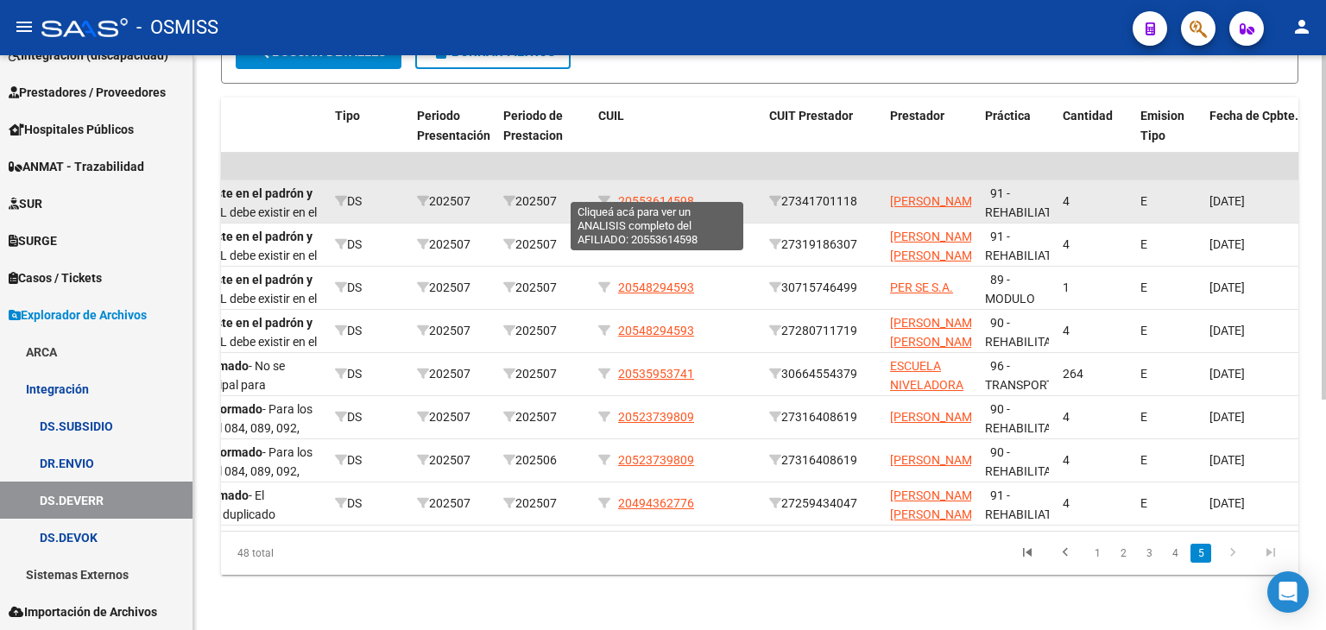
click at [671, 194] on span "20553614598" at bounding box center [656, 201] width 76 height 14
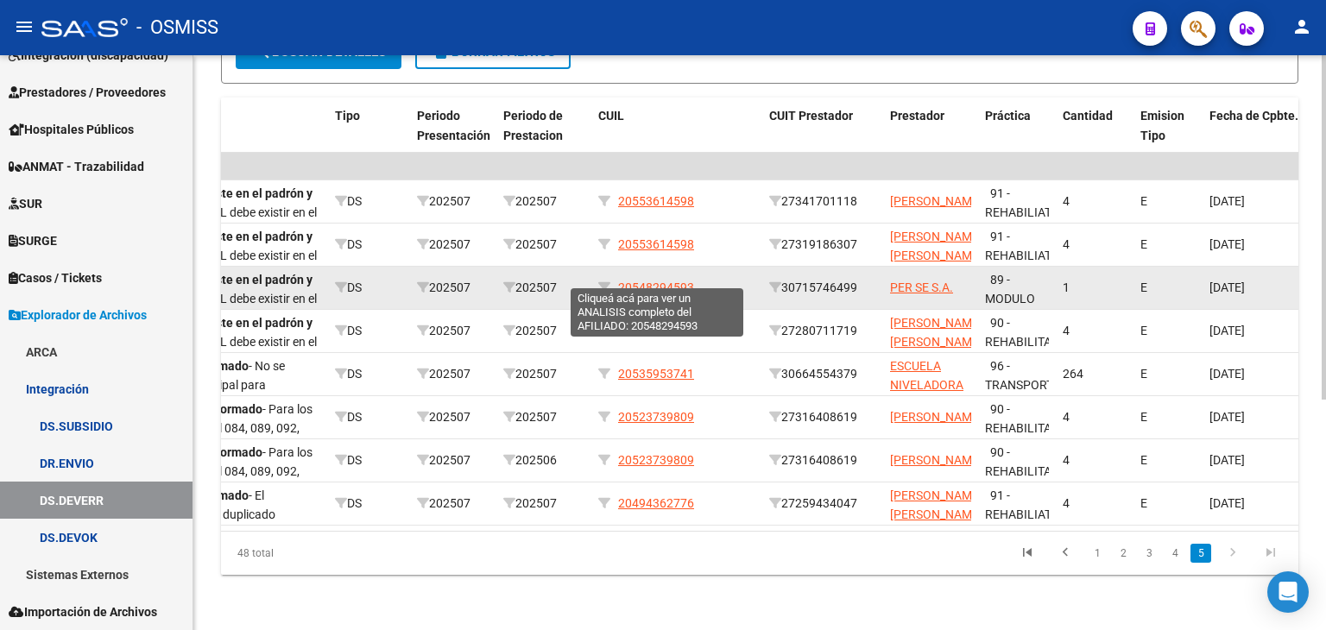
click at [677, 281] on span "20548294593" at bounding box center [656, 288] width 76 height 14
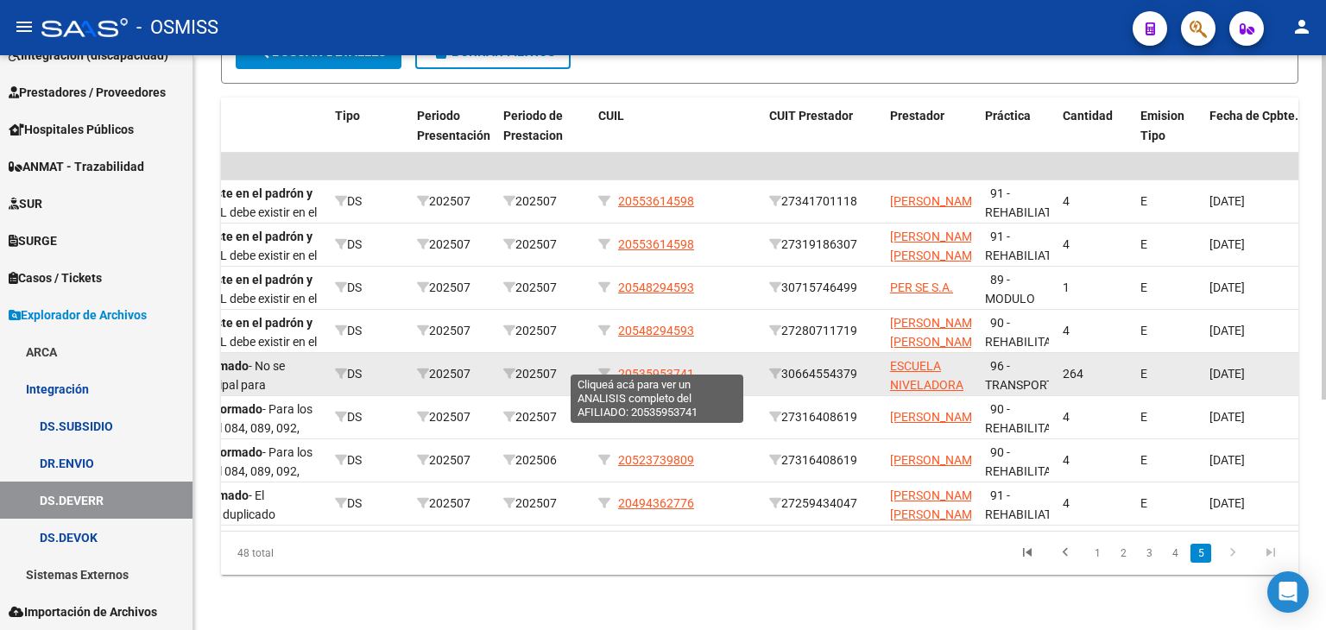
click at [672, 367] on span "20535953741" at bounding box center [656, 374] width 76 height 14
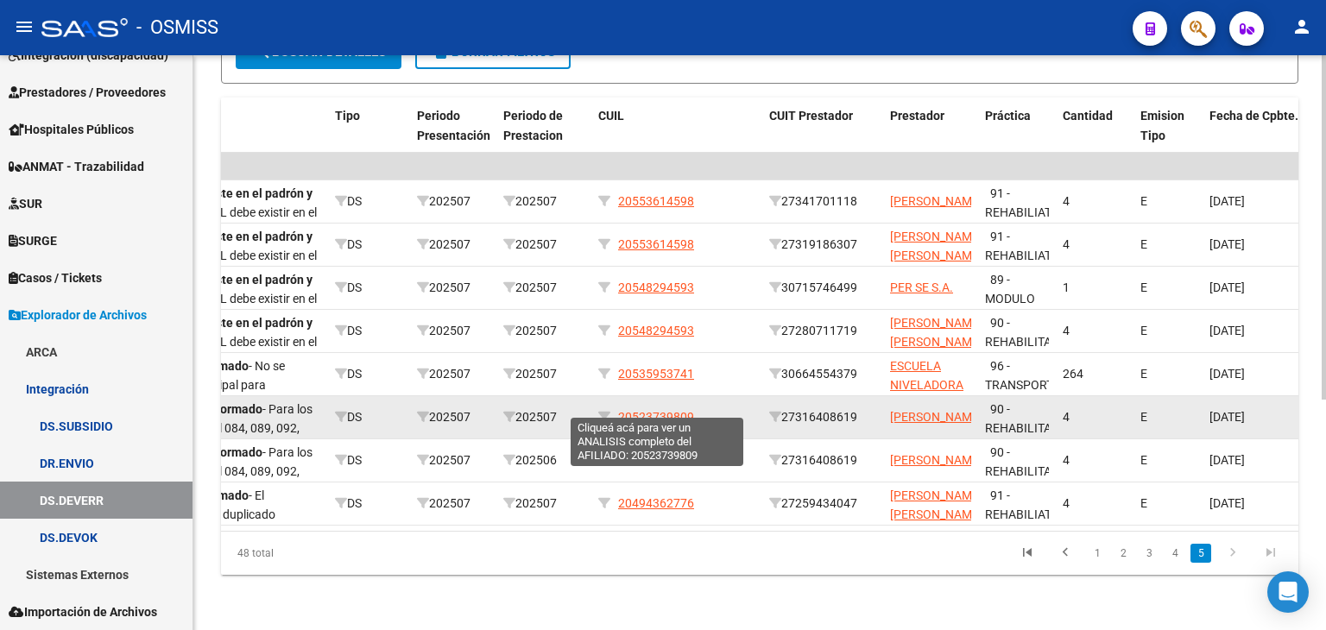
click at [676, 410] on span "20523739809" at bounding box center [656, 417] width 76 height 14
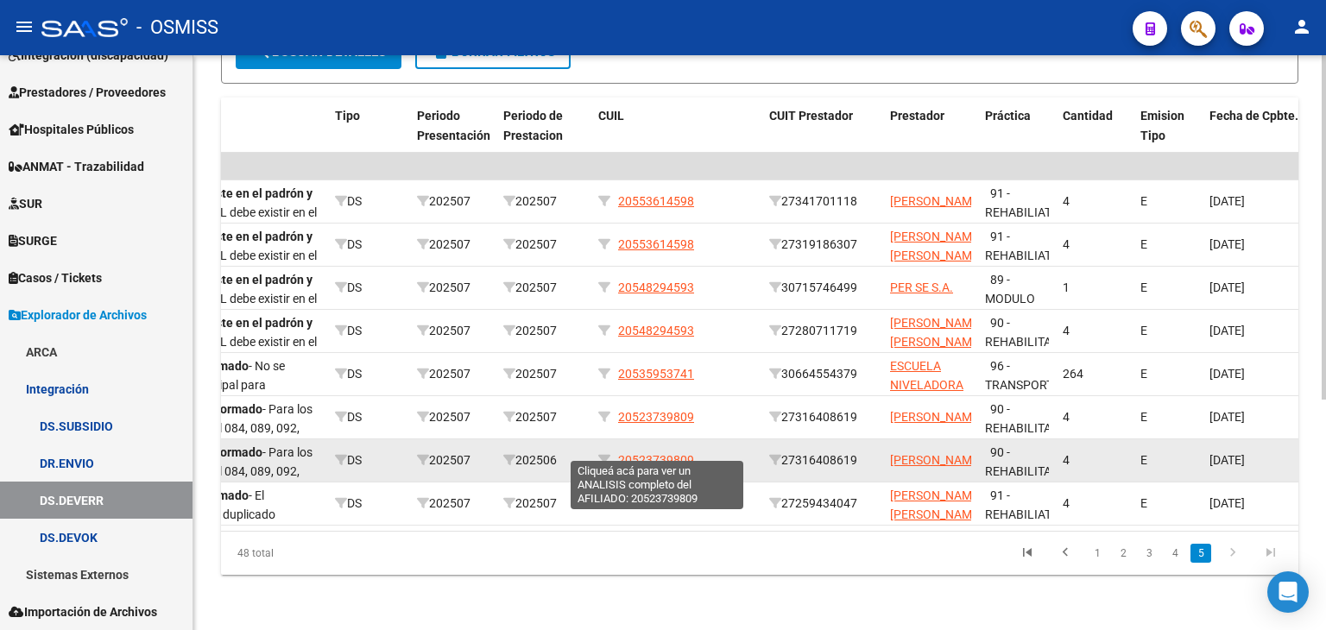
click at [684, 453] on span "20523739809" at bounding box center [656, 460] width 76 height 14
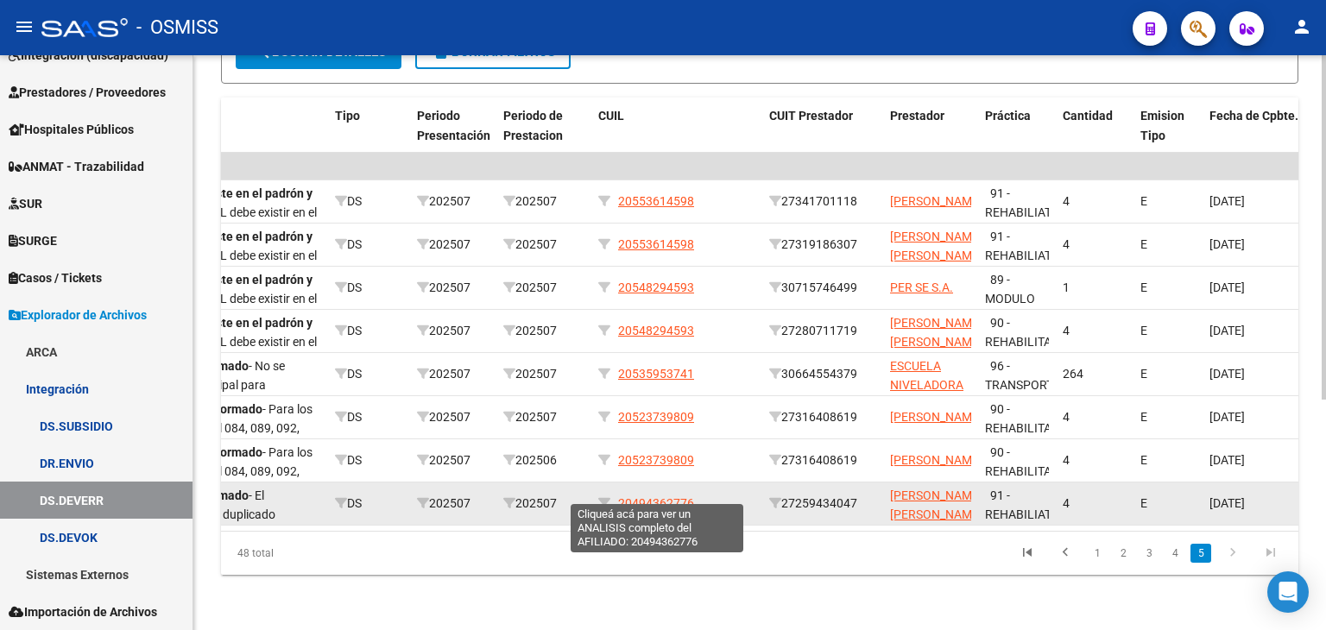
click at [672, 496] on span "20494362776" at bounding box center [656, 503] width 76 height 14
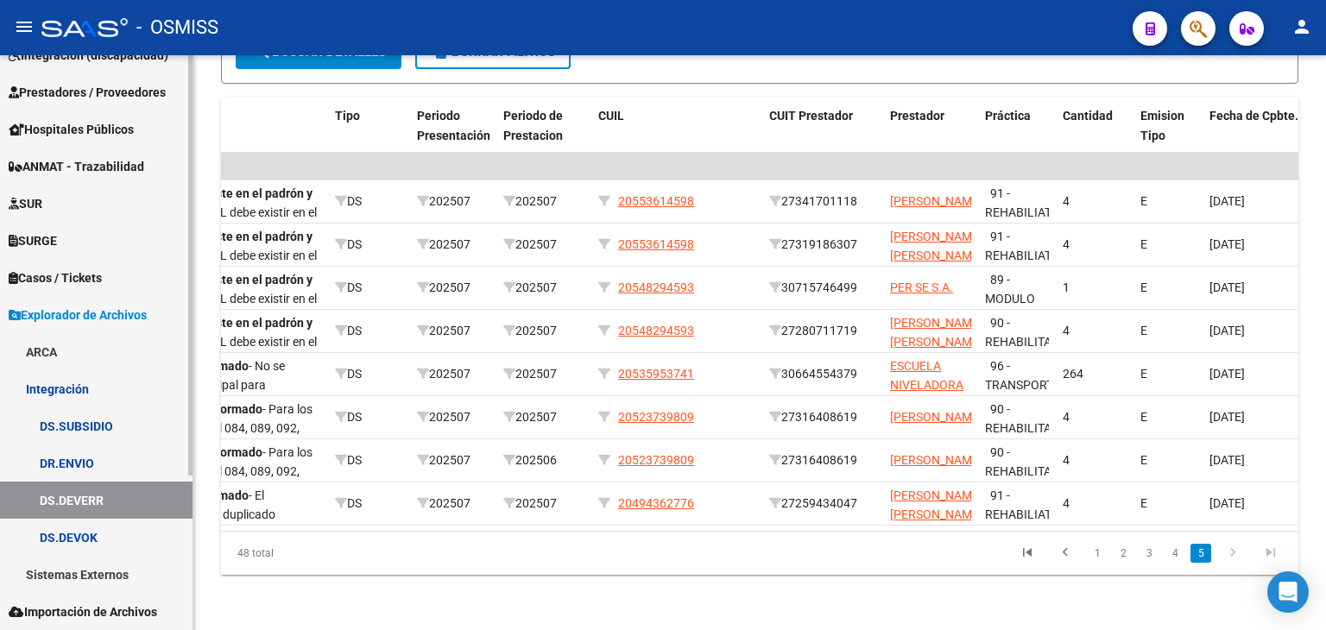
click at [99, 491] on link "DS.DEVERR" at bounding box center [96, 500] width 193 height 37
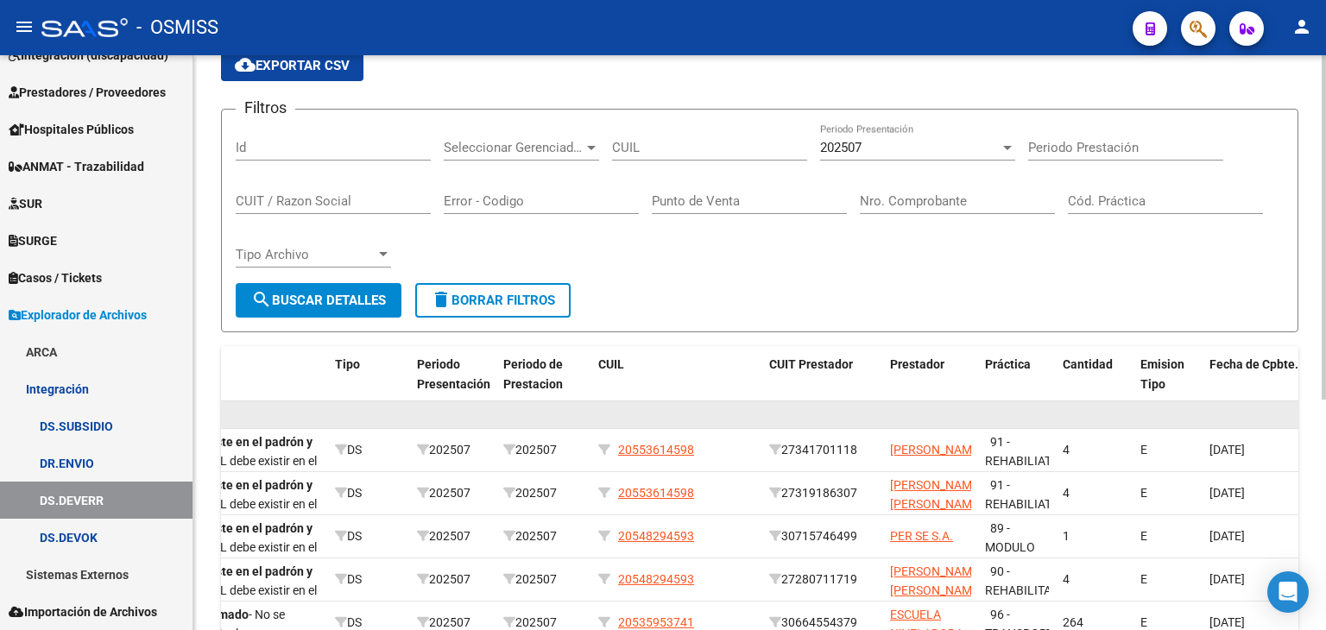
scroll to position [39, 0]
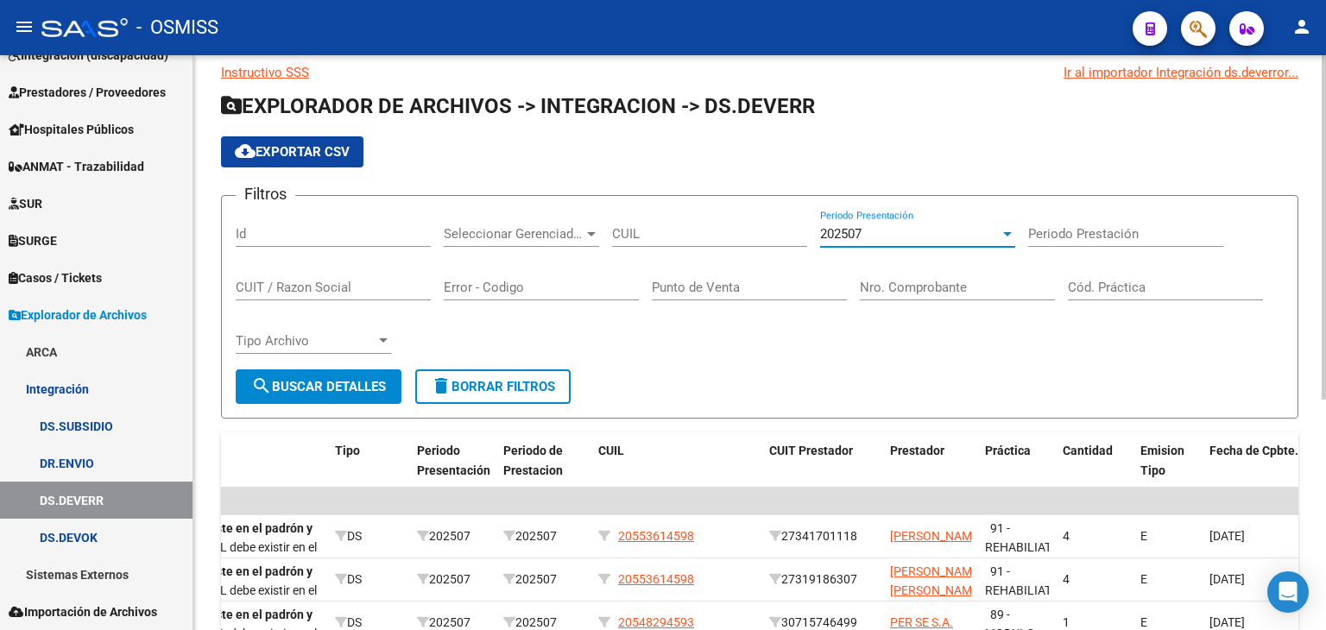
click at [946, 230] on div "202507" at bounding box center [910, 234] width 180 height 16
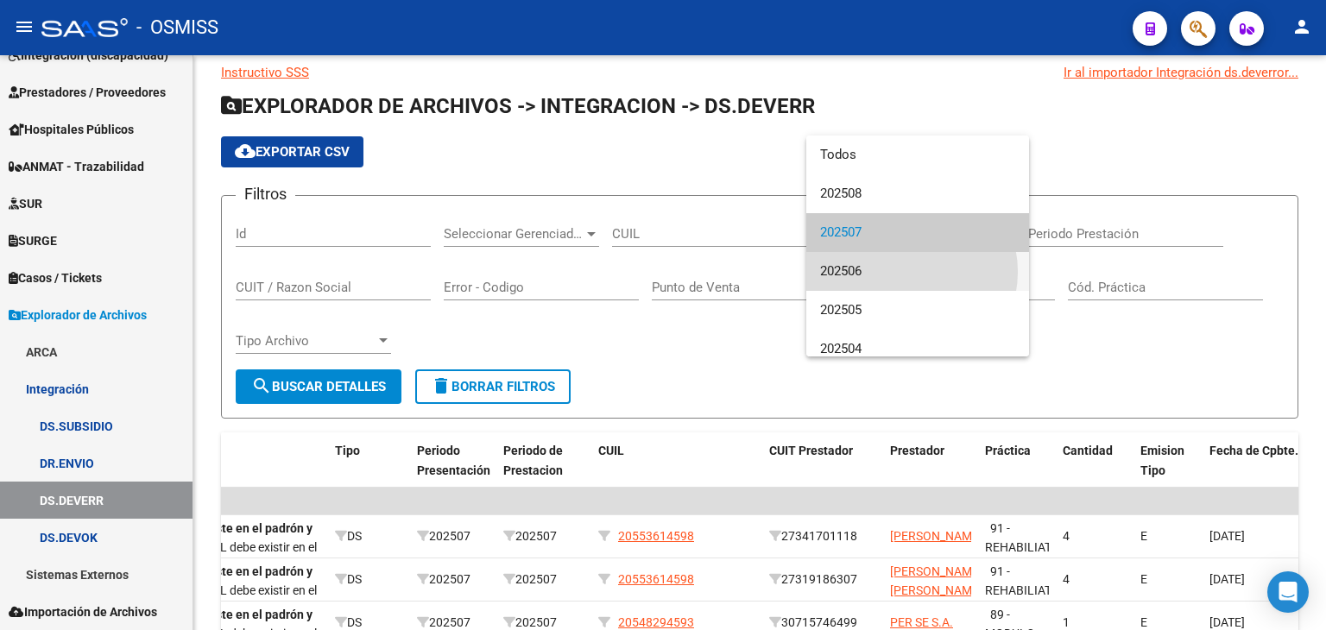
click at [903, 272] on span "202506" at bounding box center [917, 271] width 195 height 39
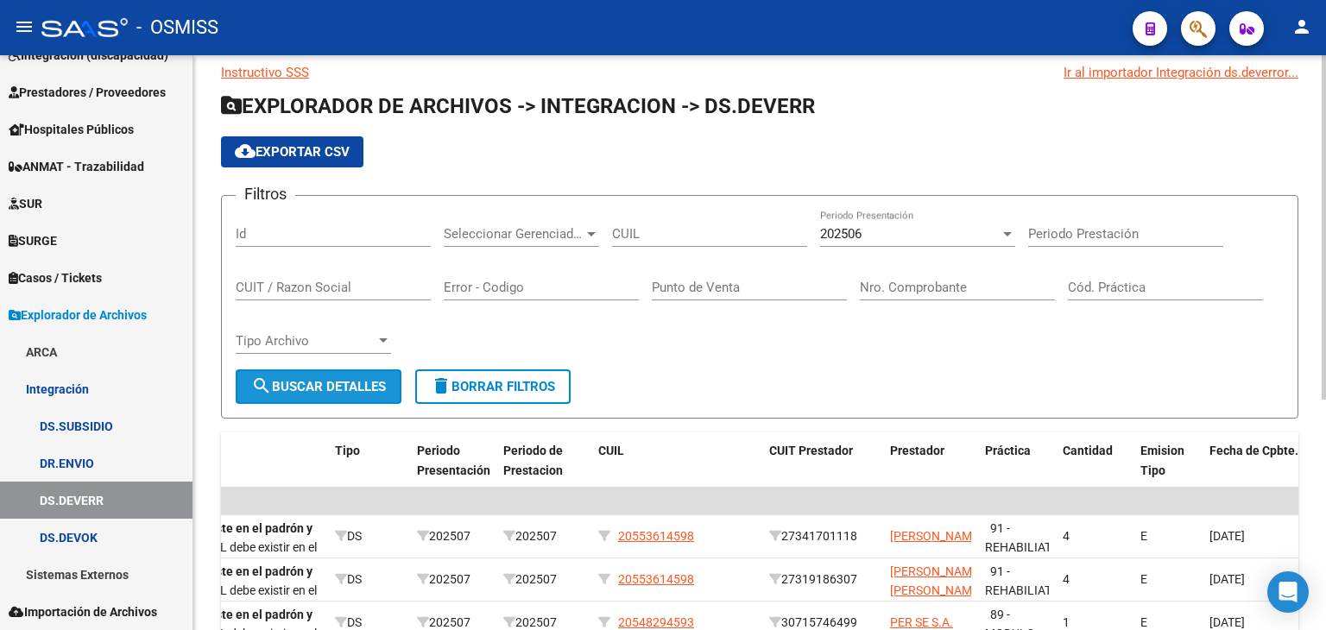
click at [348, 382] on span "search Buscar Detalles" at bounding box center [318, 387] width 135 height 16
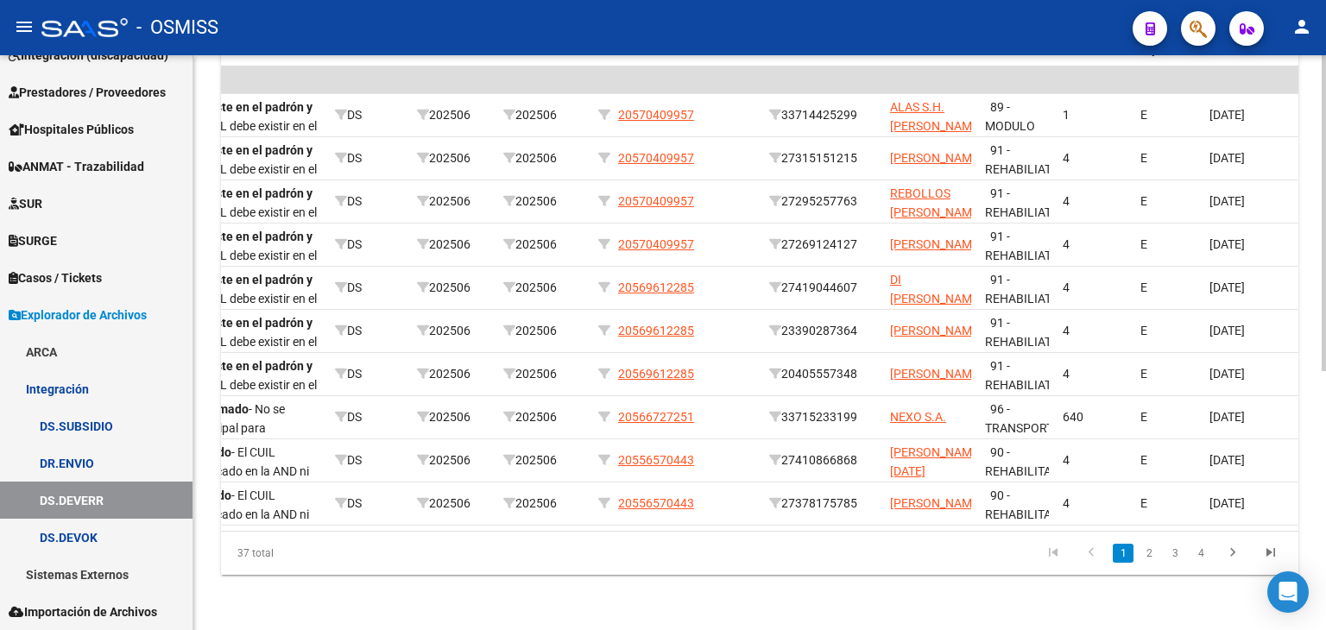
scroll to position [470, 0]
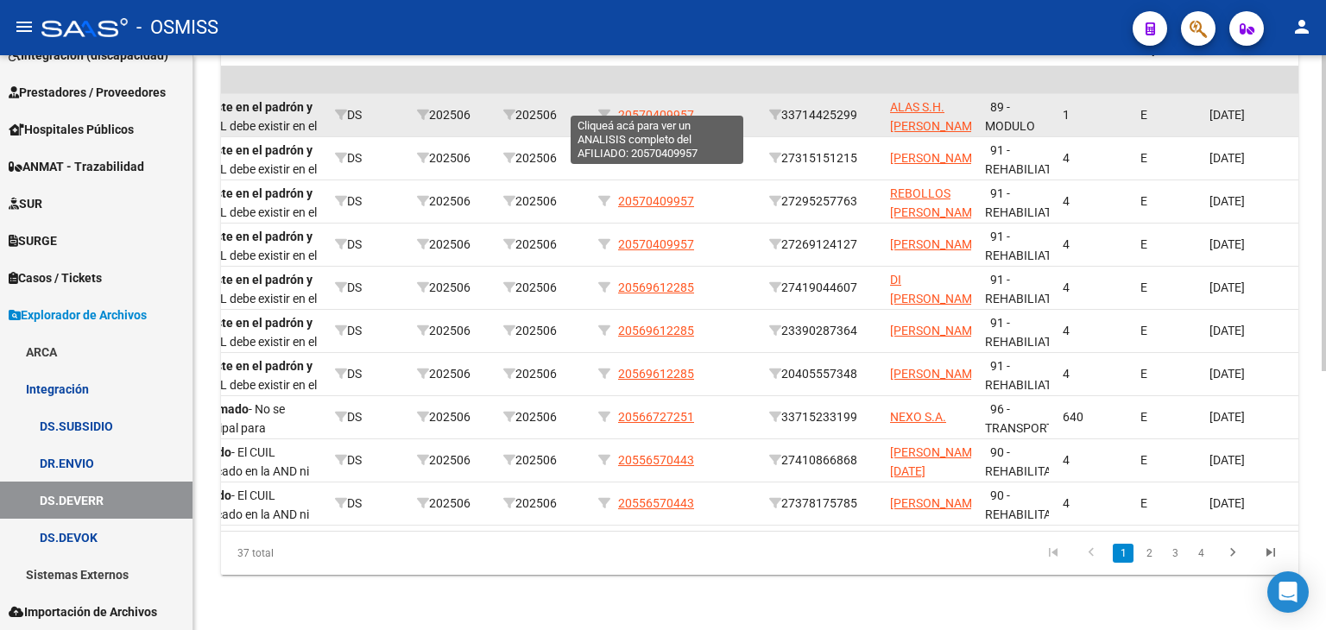
click at [679, 108] on span "20570409957" at bounding box center [656, 115] width 76 height 14
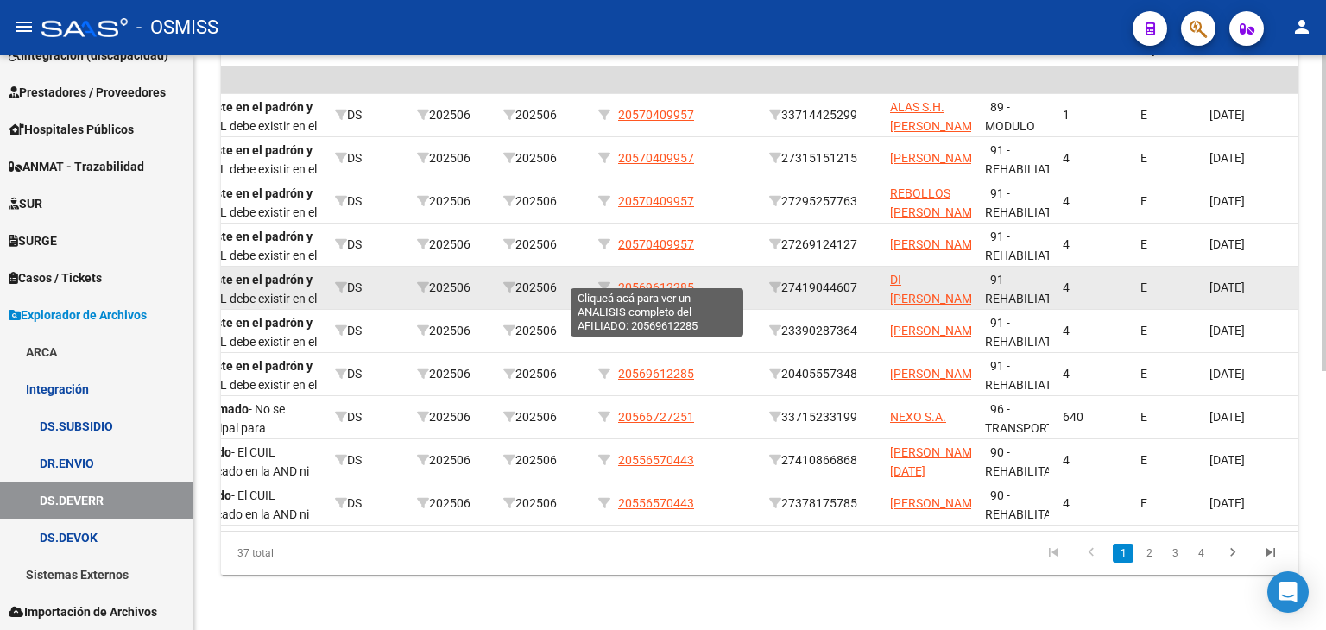
click at [672, 281] on span "20569612285" at bounding box center [656, 288] width 76 height 14
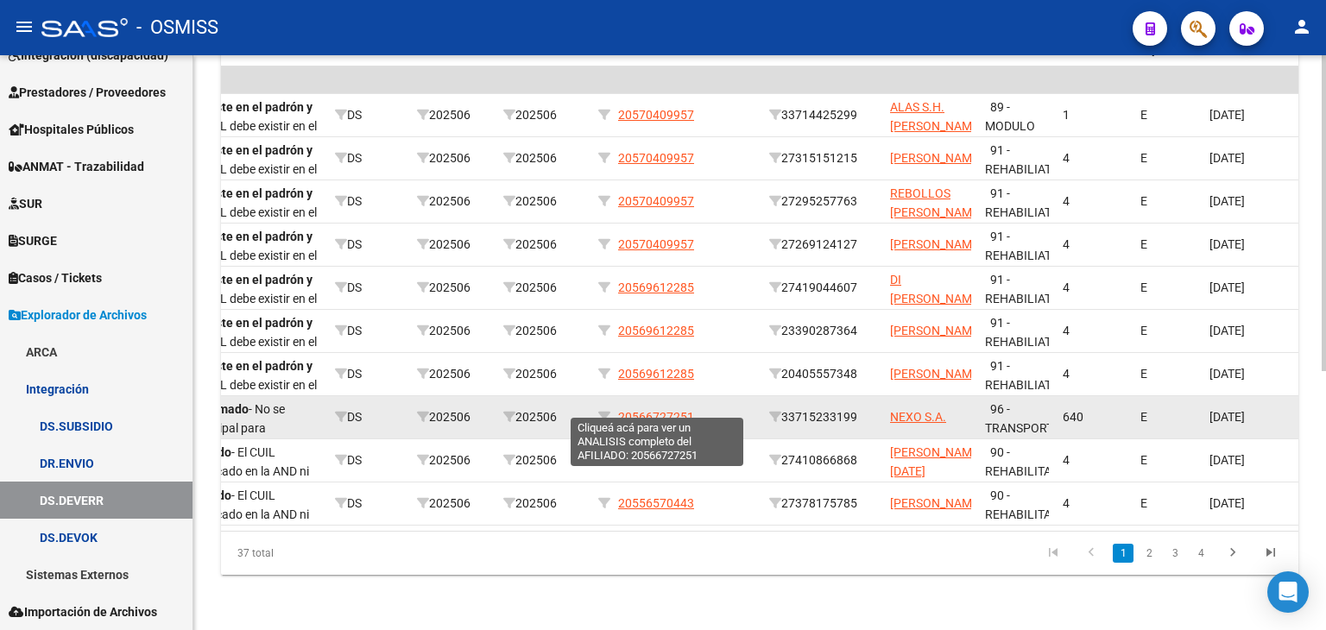
click at [679, 410] on span "20566727251" at bounding box center [656, 417] width 76 height 14
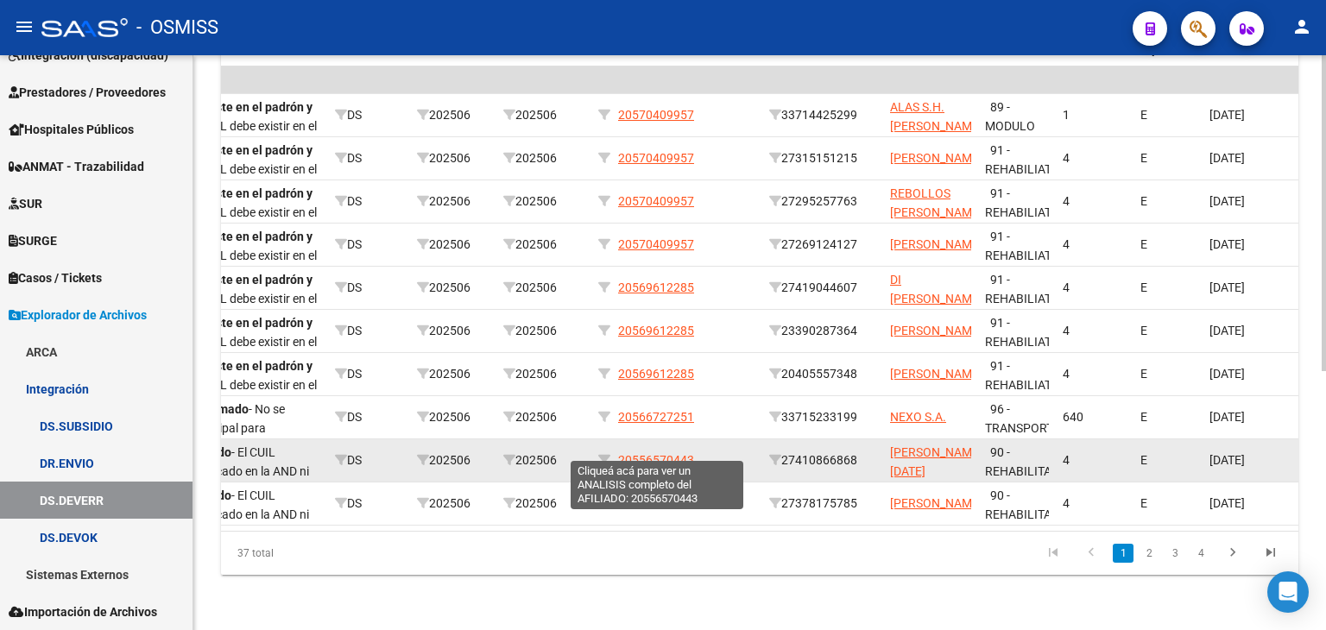
click at [679, 453] on span "20556570443" at bounding box center [656, 460] width 76 height 14
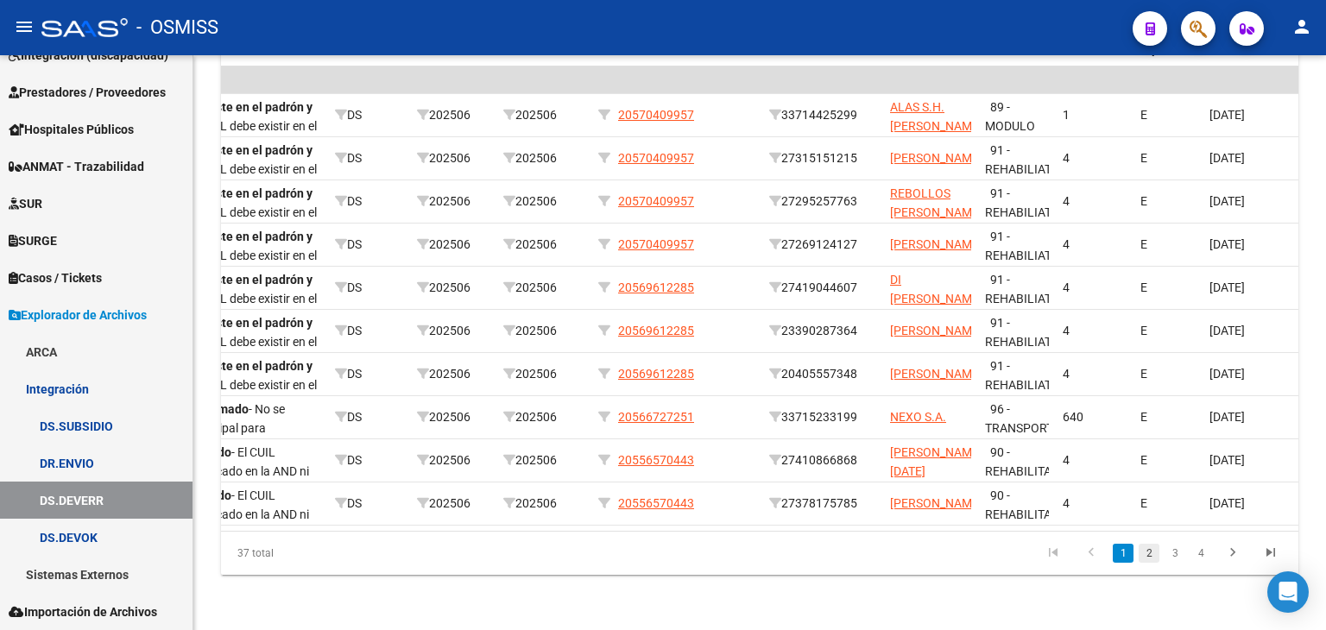
click at [1151, 557] on link "2" at bounding box center [1149, 553] width 21 height 19
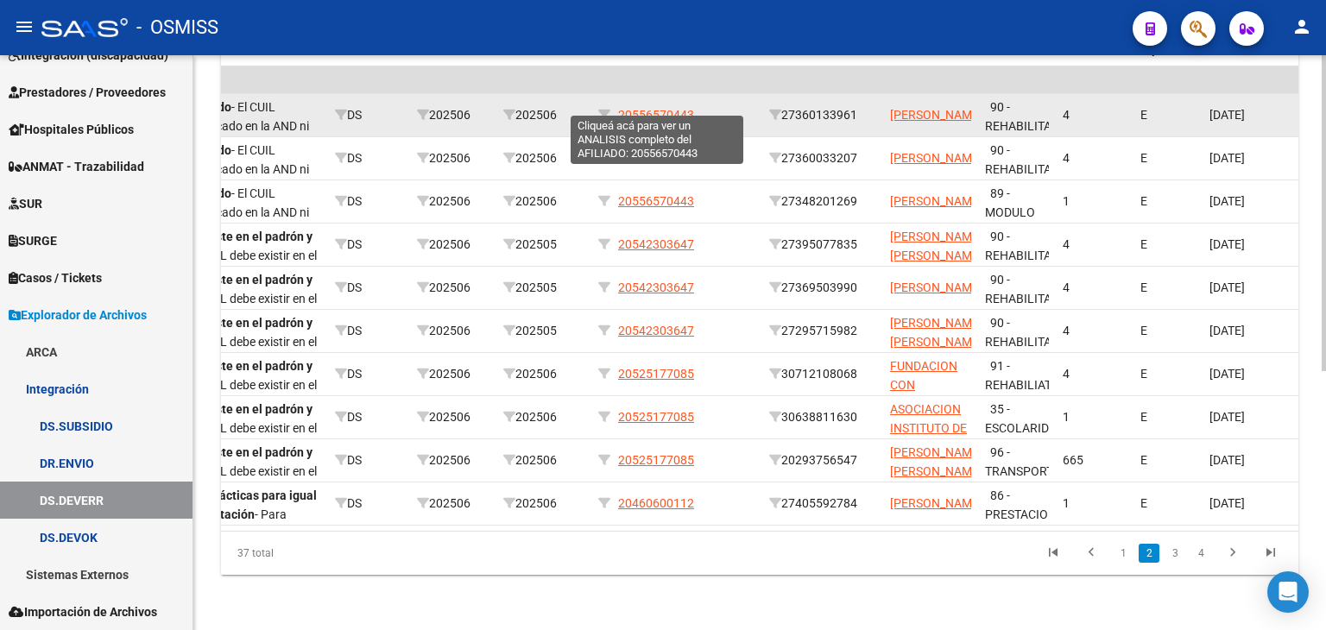
click at [664, 108] on span "20556570443" at bounding box center [656, 115] width 76 height 14
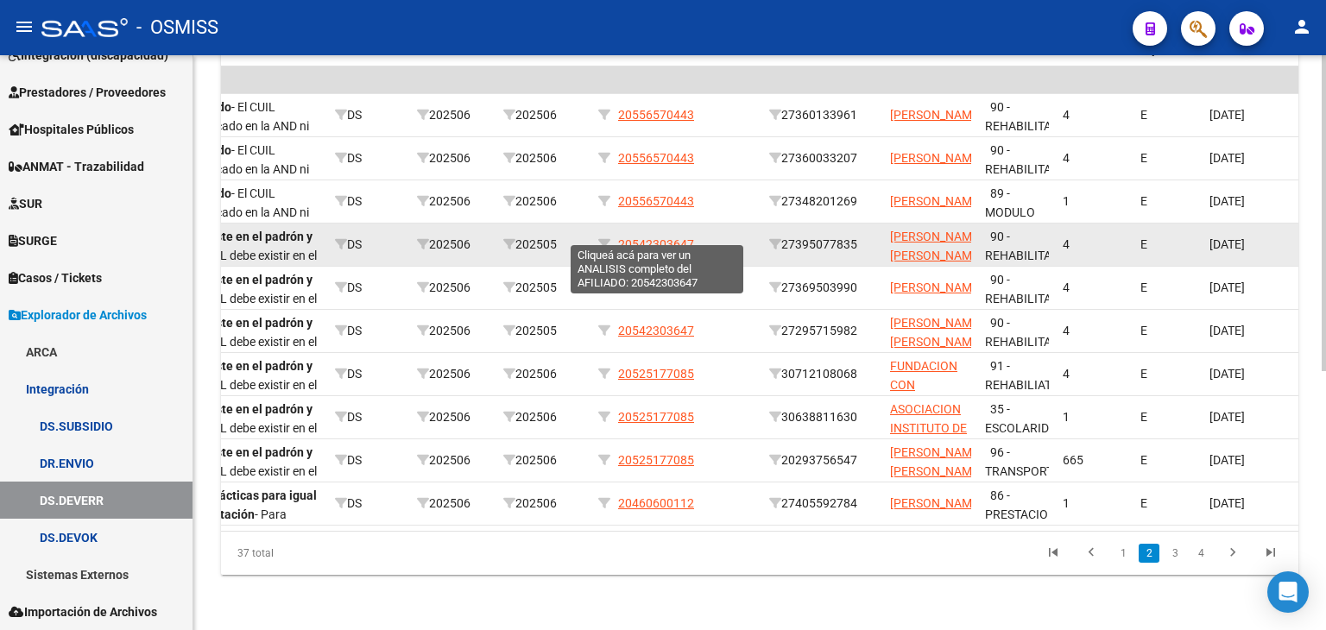
click at [661, 237] on span "20542303647" at bounding box center [656, 244] width 76 height 14
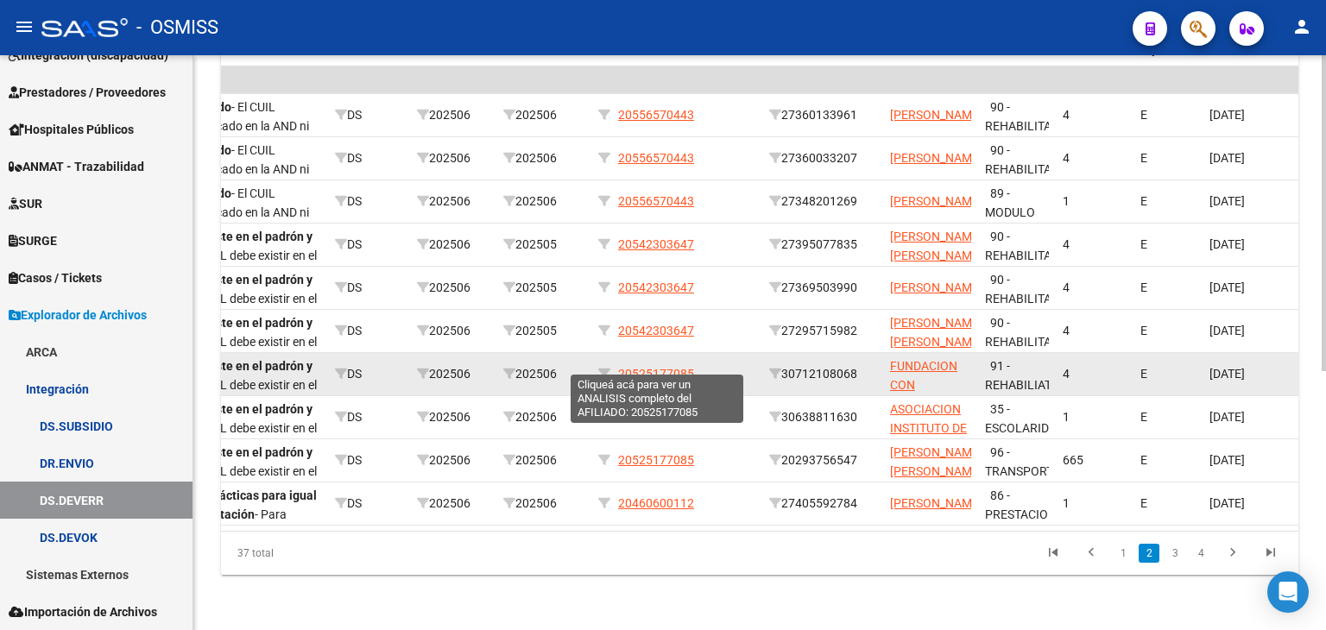
click at [667, 367] on span "20525177085" at bounding box center [656, 374] width 76 height 14
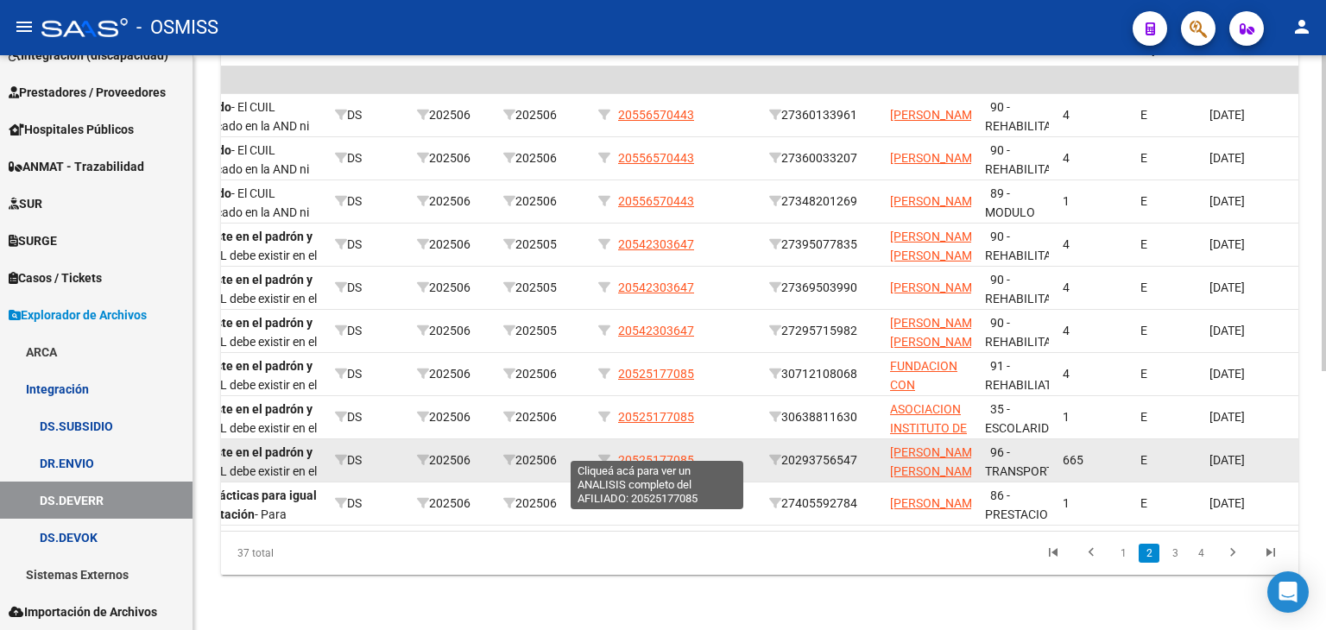
click at [674, 453] on span "20525177085" at bounding box center [656, 460] width 76 height 14
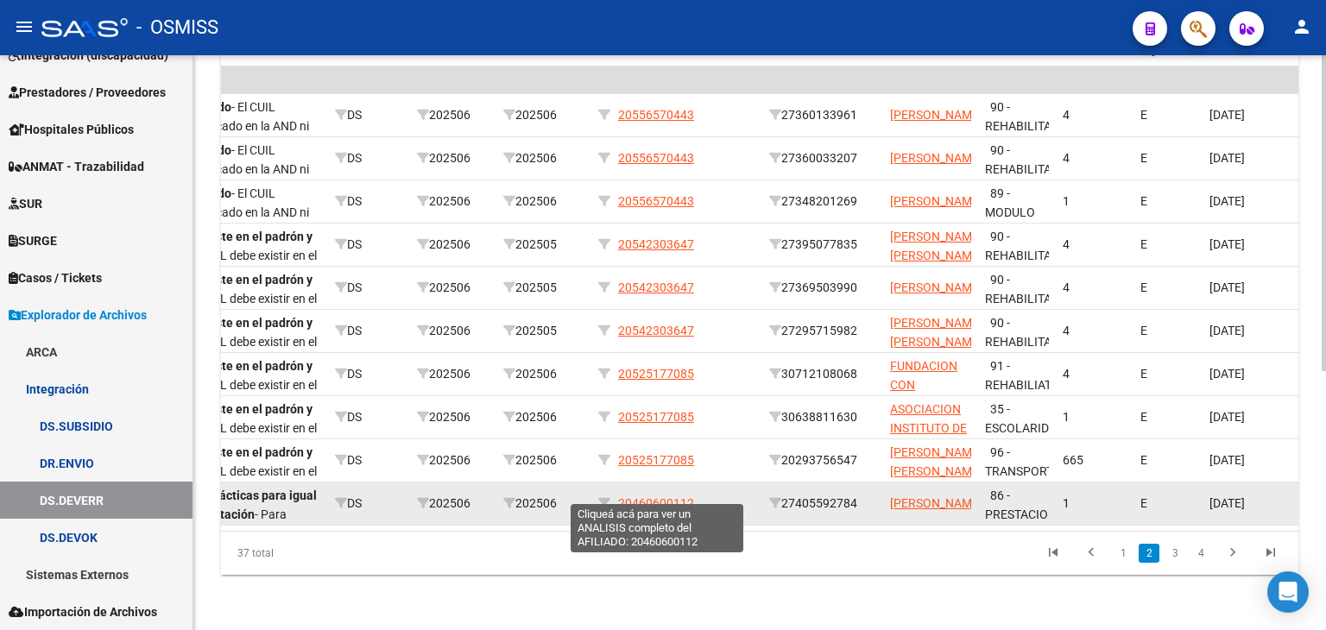
click at [687, 496] on span "20460600112" at bounding box center [656, 503] width 76 height 14
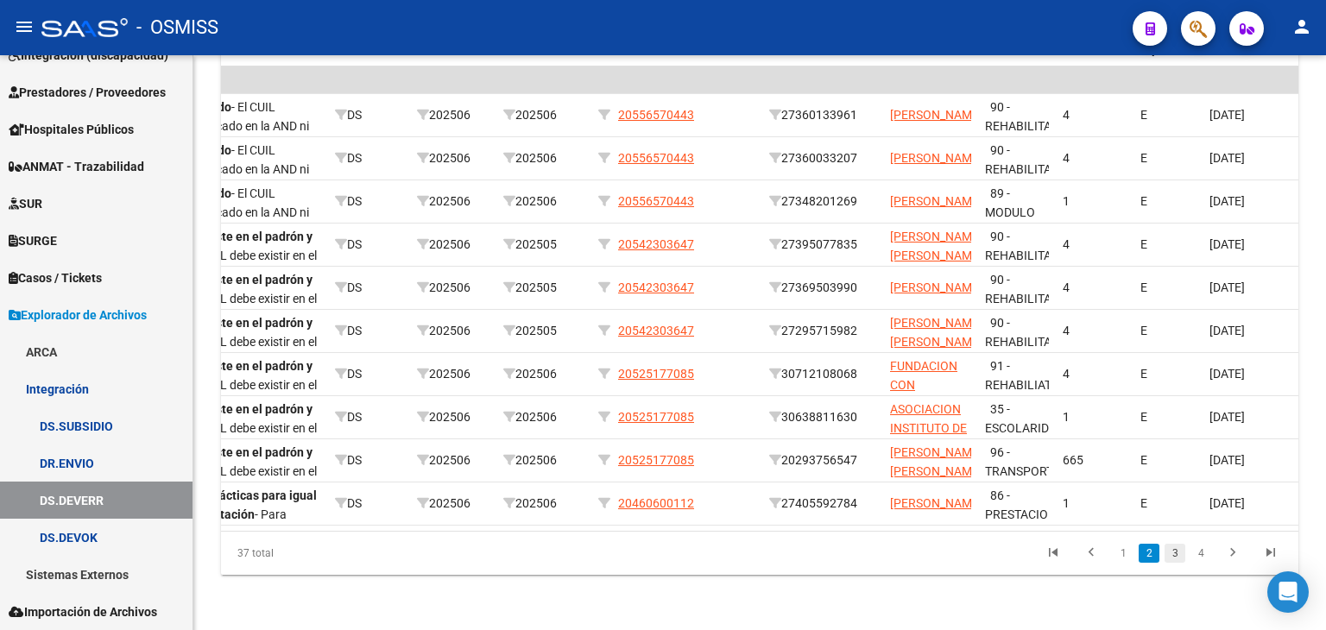
click at [1177, 557] on link "3" at bounding box center [1175, 553] width 21 height 19
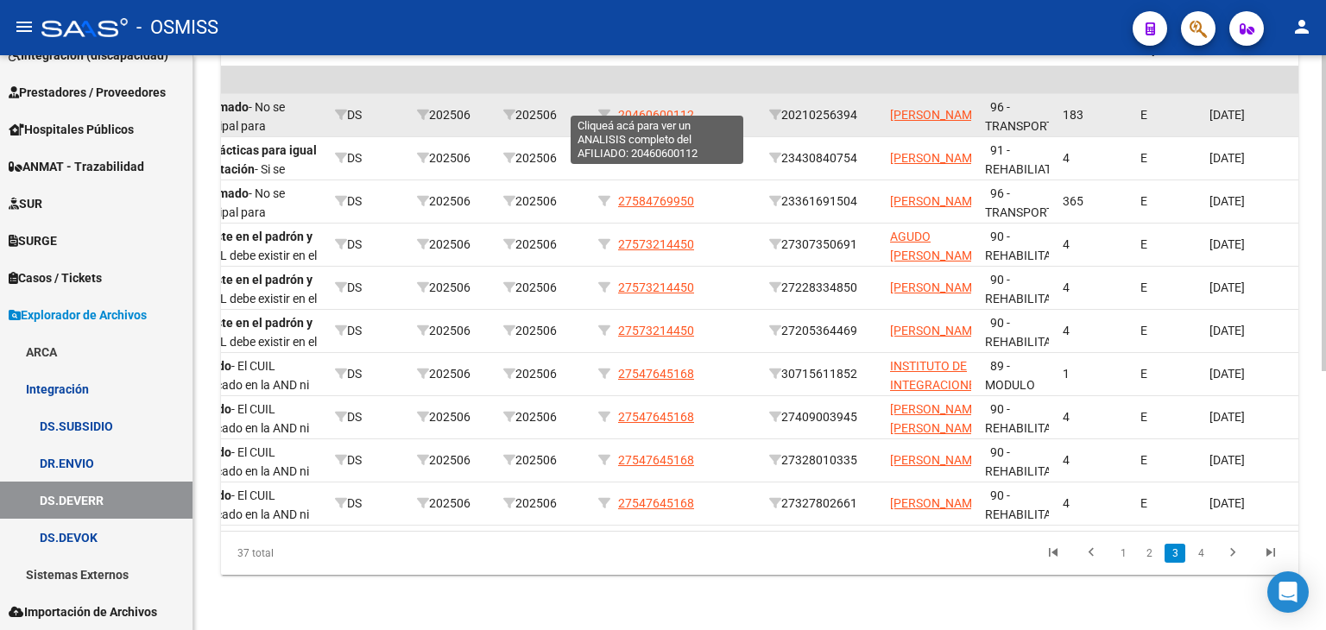
click at [683, 108] on span "20460600112" at bounding box center [656, 115] width 76 height 14
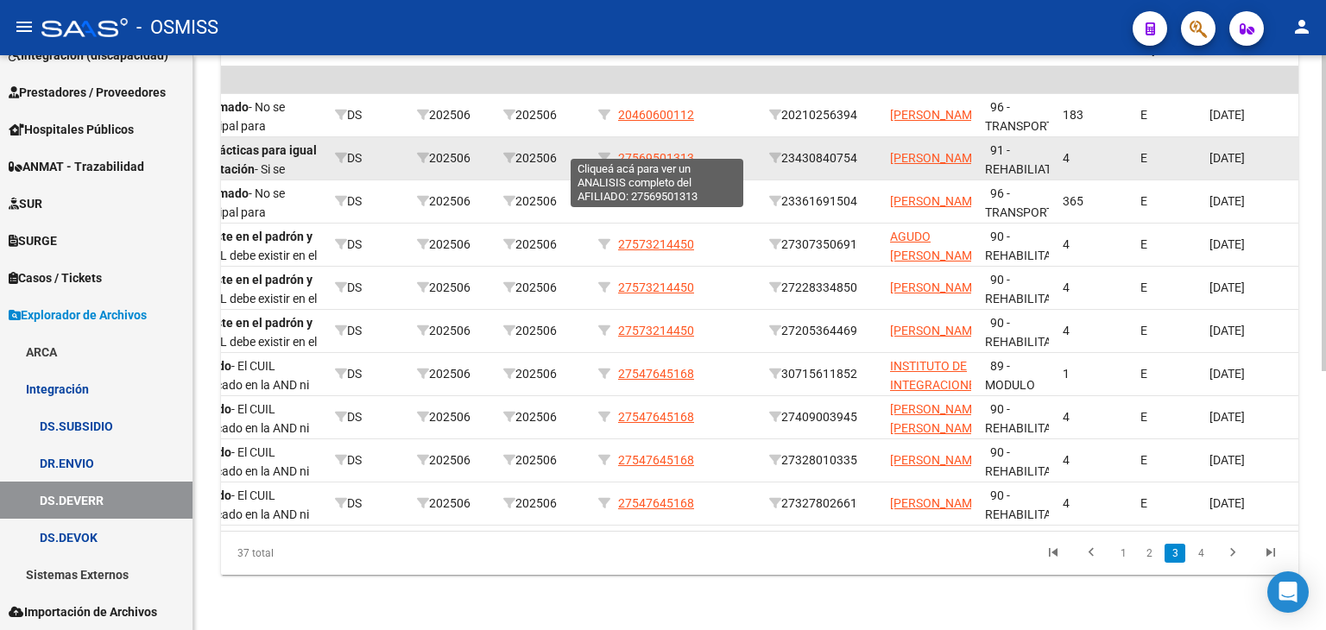
click at [671, 151] on span "27569501313" at bounding box center [656, 158] width 76 height 14
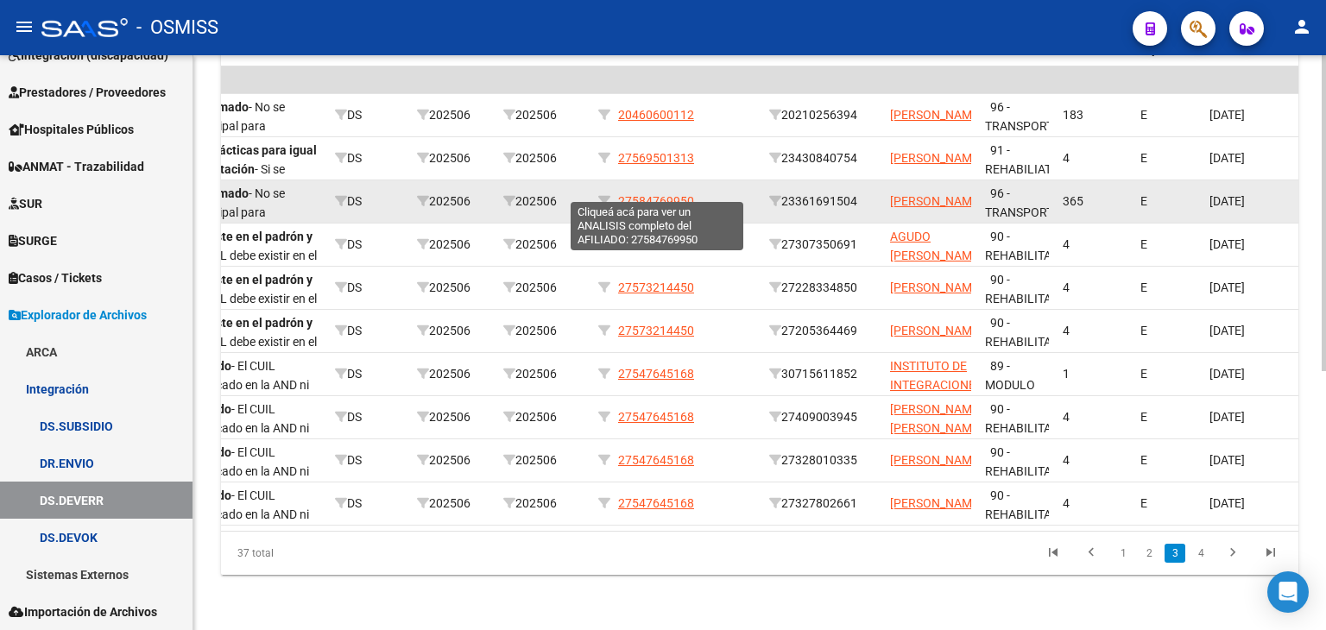
click at [677, 194] on span "27584769950" at bounding box center [656, 201] width 76 height 14
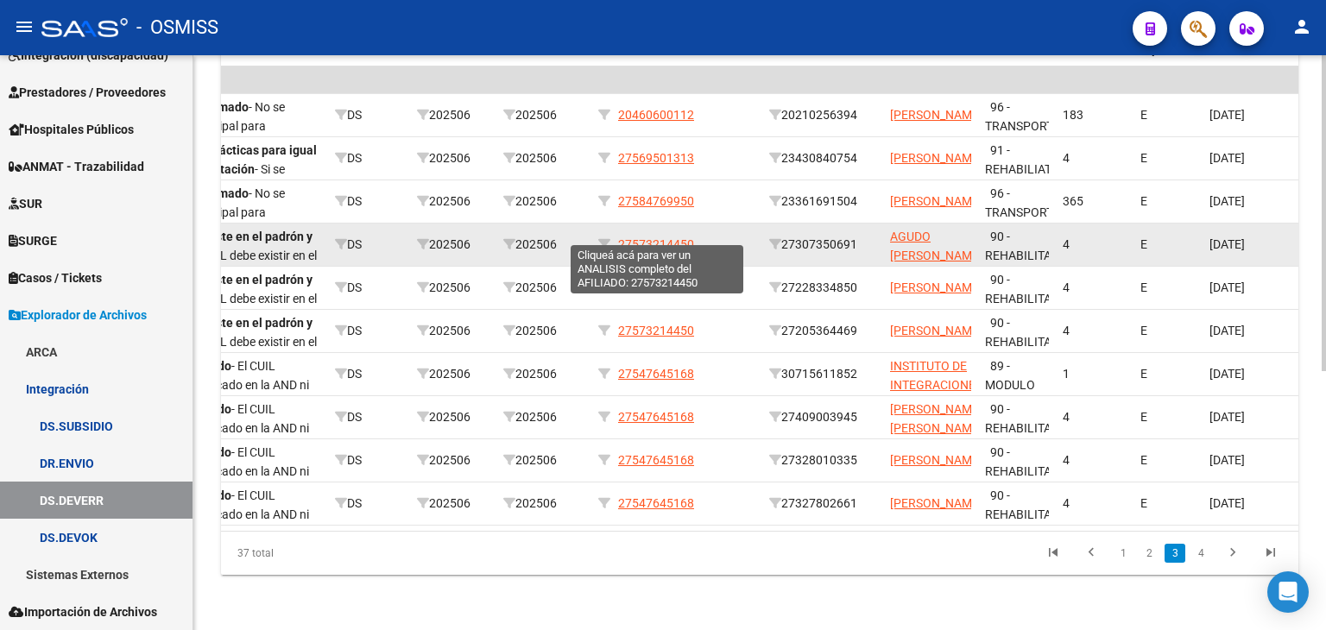
click at [678, 237] on span "27573214450" at bounding box center [656, 244] width 76 height 14
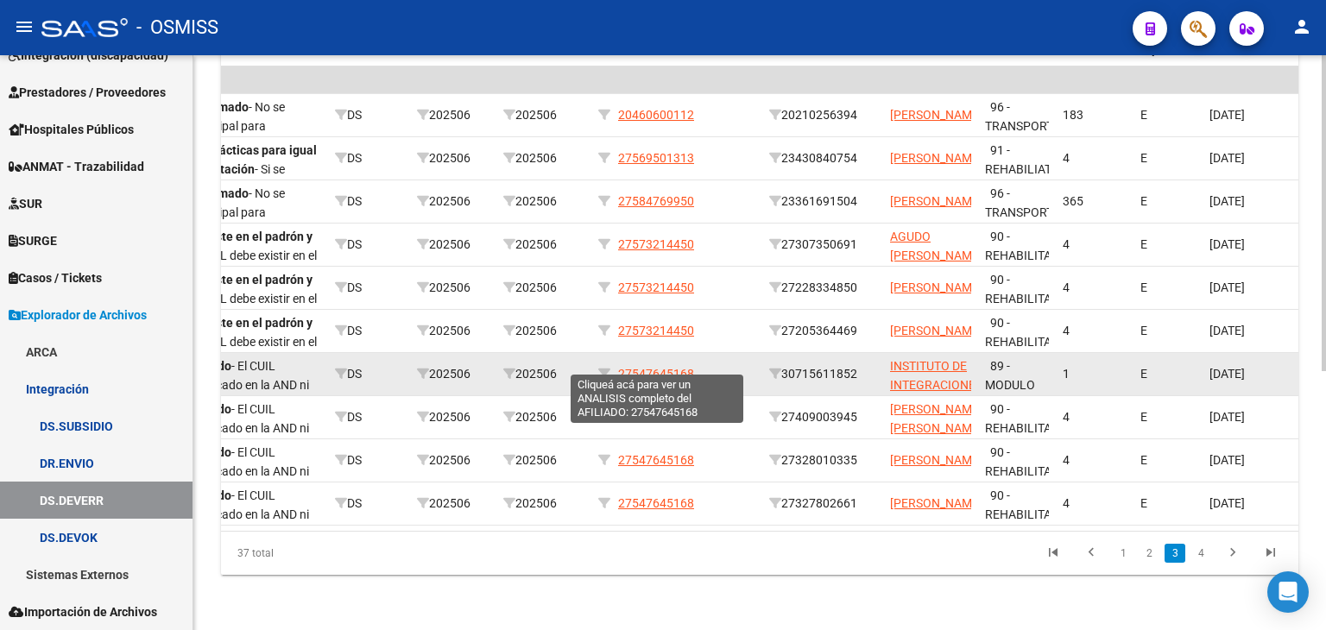
click at [673, 367] on span "27547645168" at bounding box center [656, 374] width 76 height 14
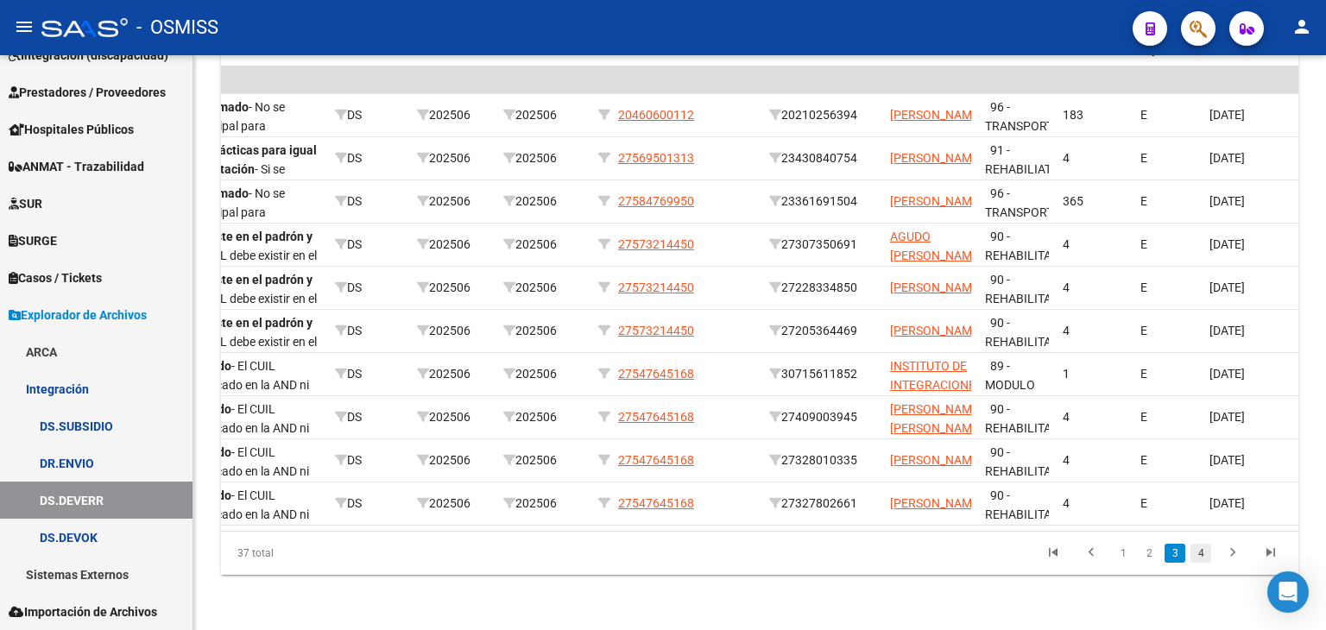
click at [1196, 556] on link "4" at bounding box center [1200, 553] width 21 height 19
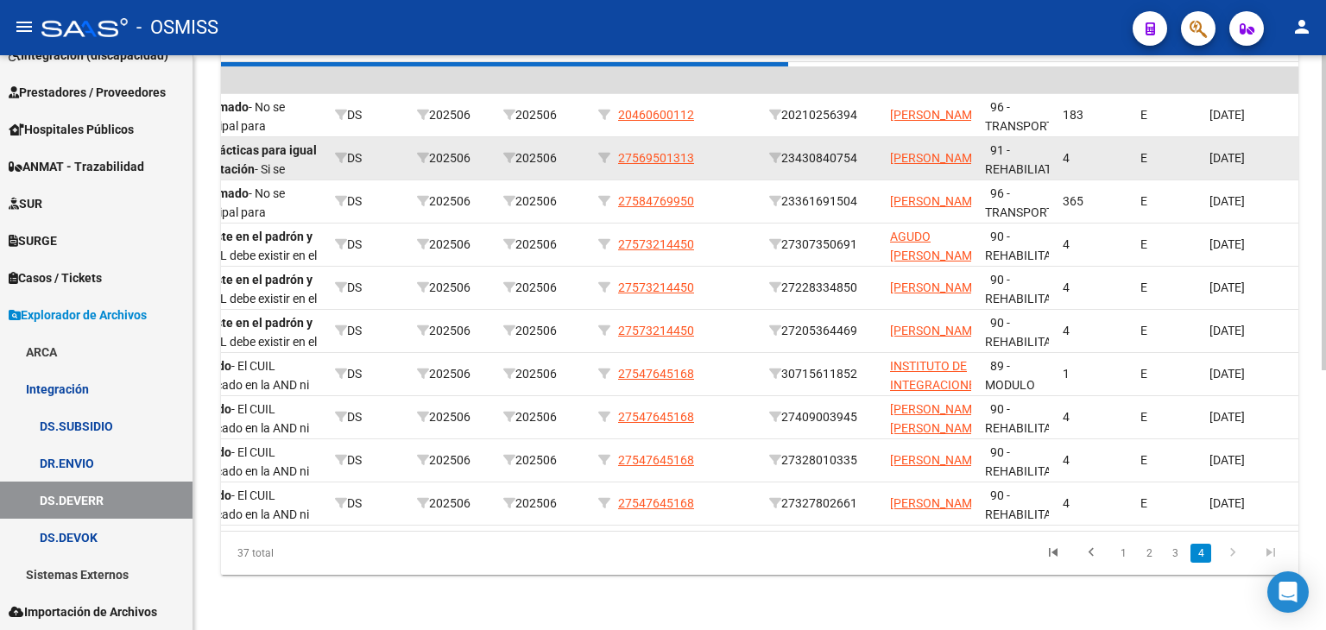
scroll to position [342, 0]
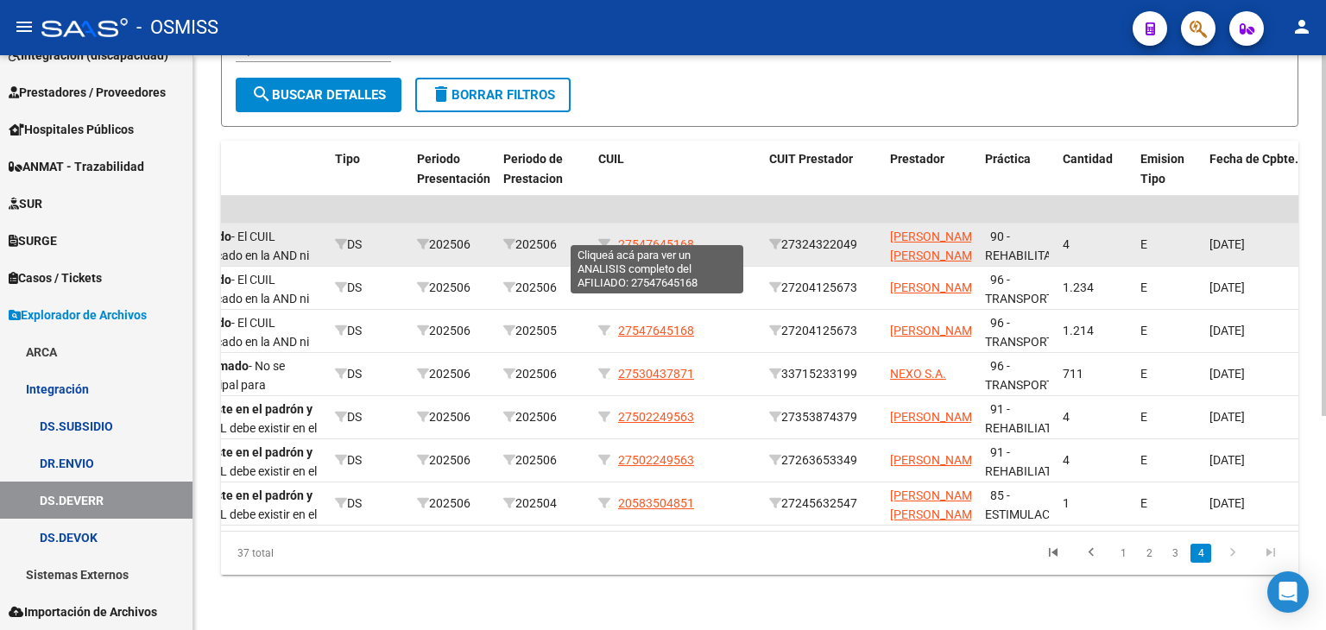
click at [680, 237] on span "27547645168" at bounding box center [656, 244] width 76 height 14
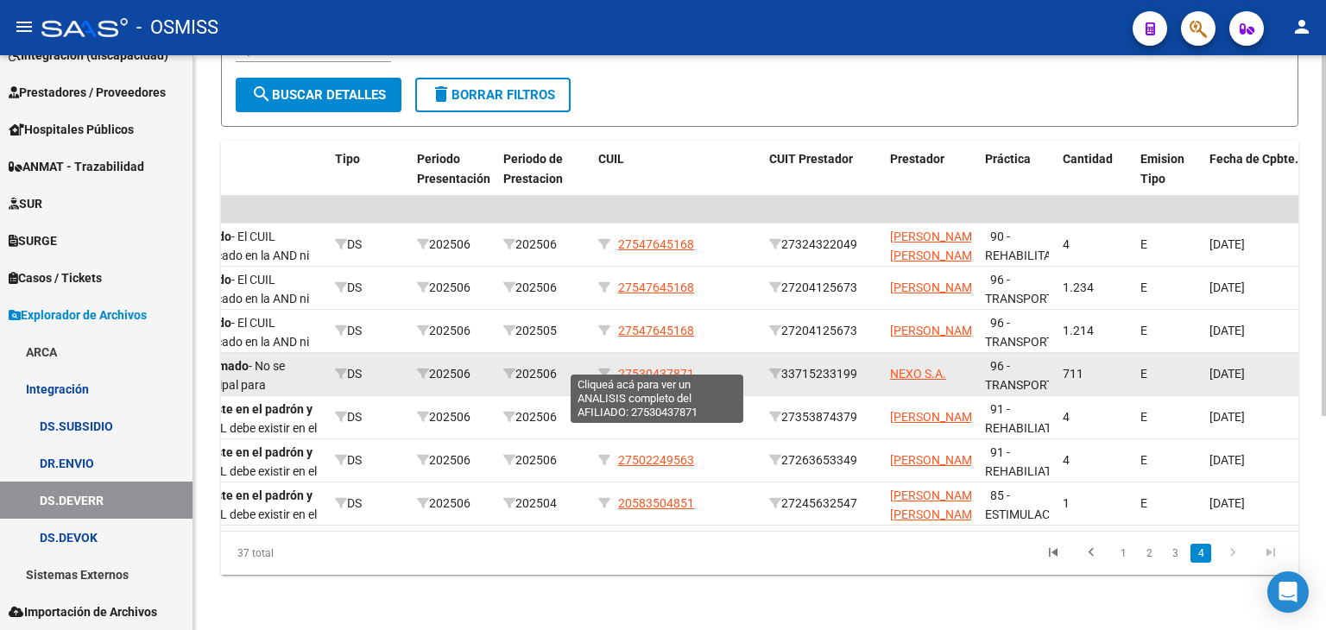
click at [684, 367] on span "27530437871" at bounding box center [656, 374] width 76 height 14
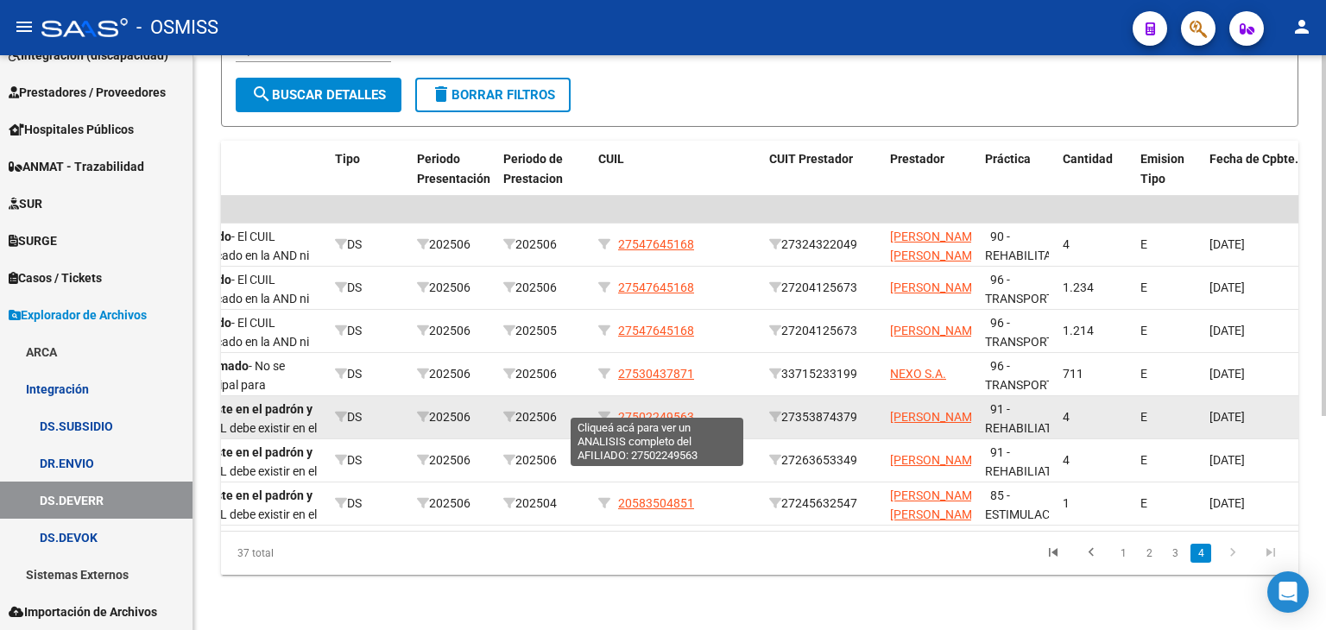
click at [688, 410] on span "27502249563" at bounding box center [656, 417] width 76 height 14
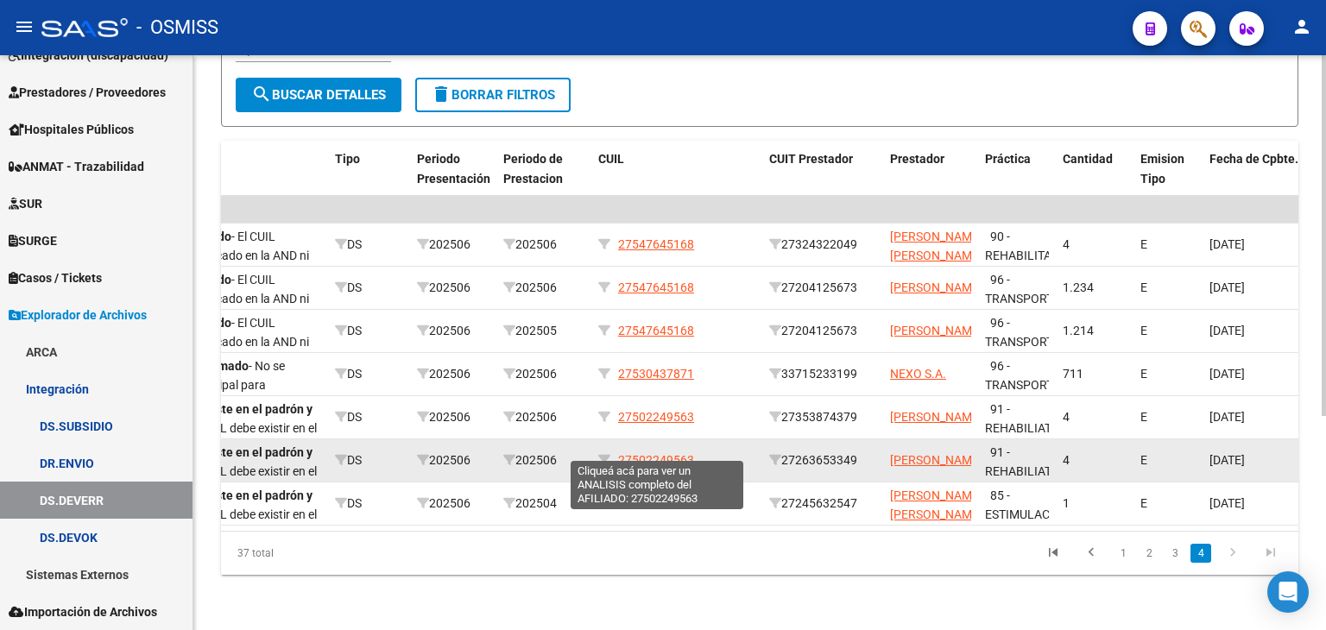
click at [685, 453] on span "27502249563" at bounding box center [656, 460] width 76 height 14
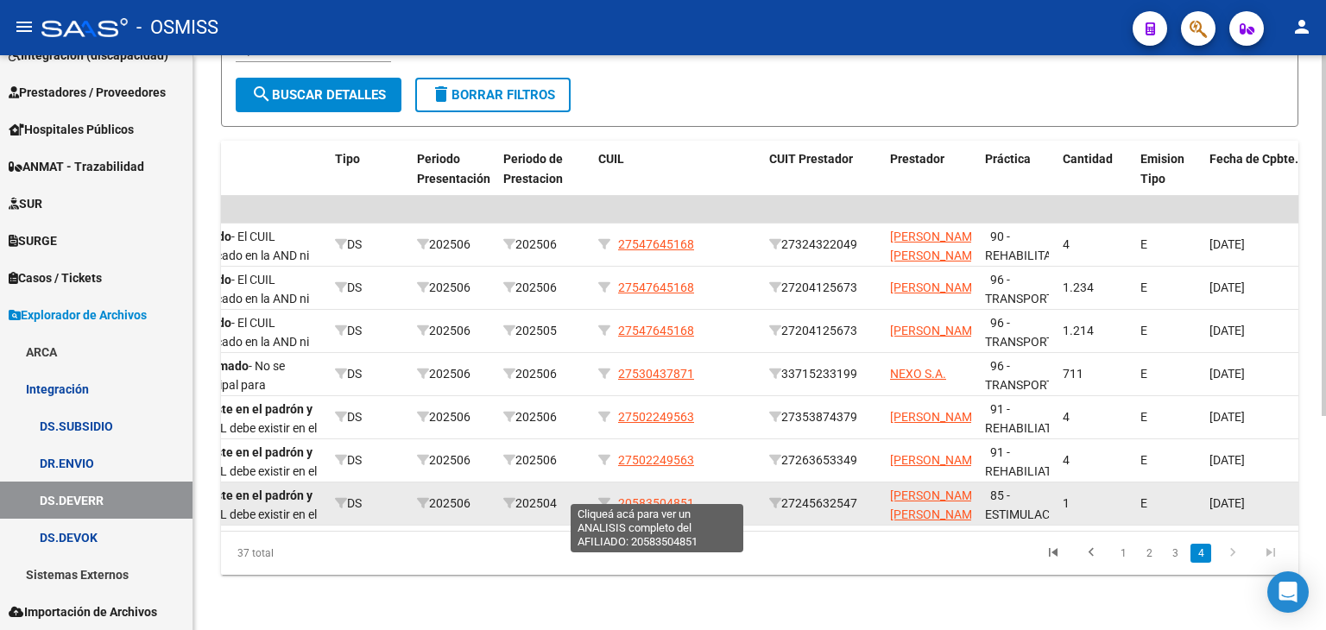
click at [628, 496] on span "20583504851" at bounding box center [656, 503] width 76 height 14
type textarea "20583504851"
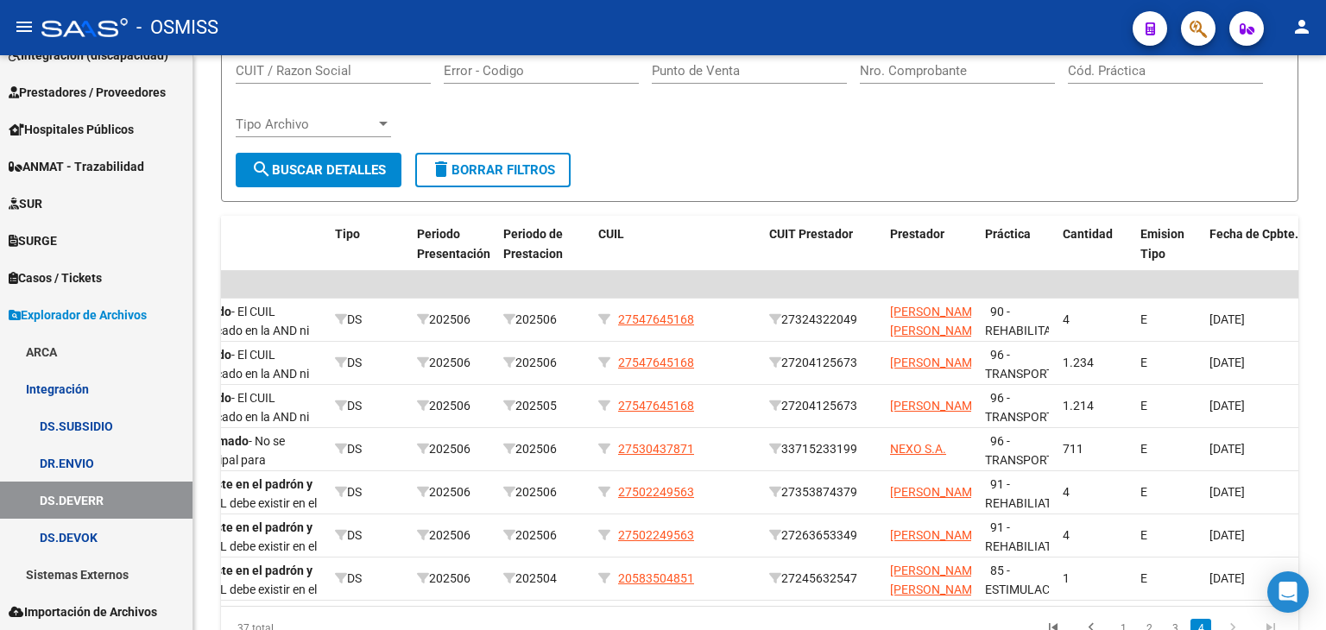
scroll to position [0, 0]
